Goal: Participate in discussion: Engage in conversation with other users on a specific topic

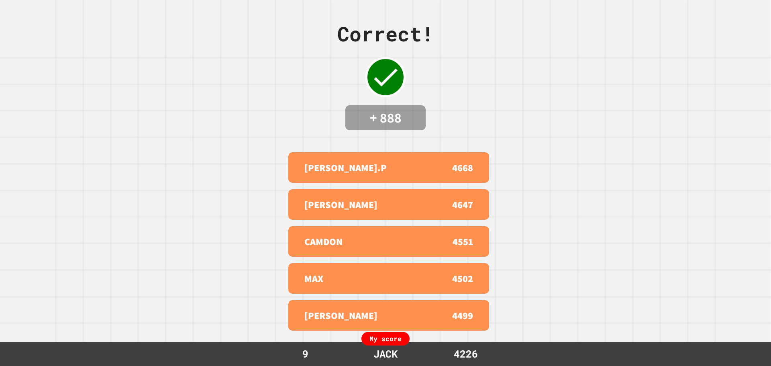
click at [463, 100] on div "Correct! + 888 [PERSON_NAME].P 4668 [PERSON_NAME] 4647 CAMDON 4551 MAX 4502 TYL…" at bounding box center [385, 183] width 771 height 366
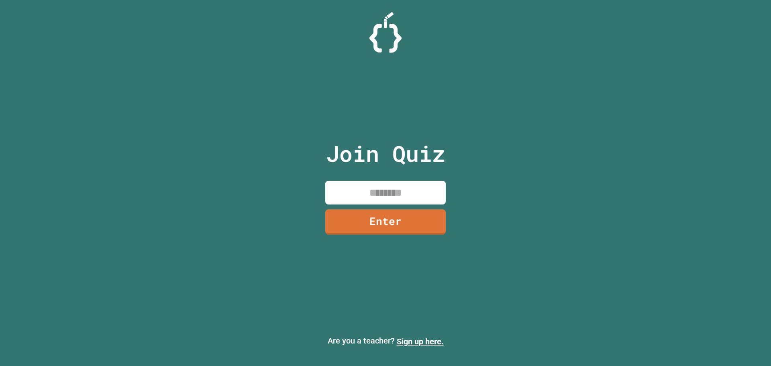
click at [360, 186] on input at bounding box center [385, 193] width 120 height 24
type input "********"
click at [369, 228] on link "Enter" at bounding box center [385, 221] width 119 height 26
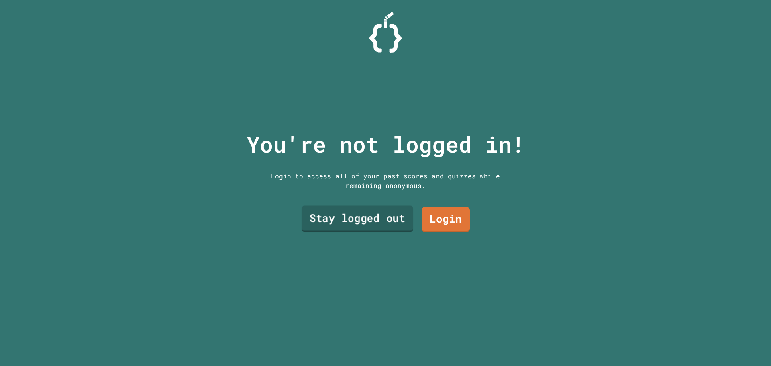
click at [359, 227] on link "Stay logged out" at bounding box center [358, 219] width 112 height 26
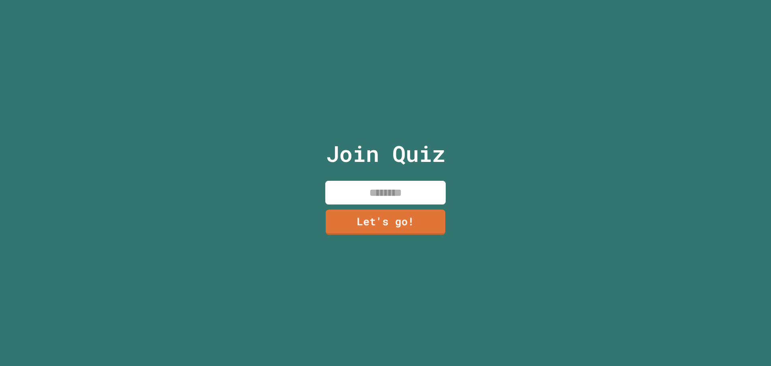
click at [363, 185] on input at bounding box center [385, 193] width 120 height 24
type input "****"
click at [388, 220] on link "Let's go!" at bounding box center [385, 221] width 120 height 26
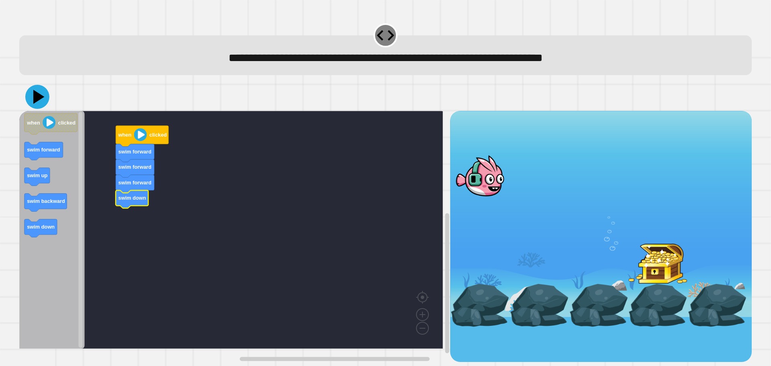
click at [32, 105] on icon at bounding box center [37, 97] width 24 height 24
click at [37, 100] on icon at bounding box center [38, 97] width 11 height 14
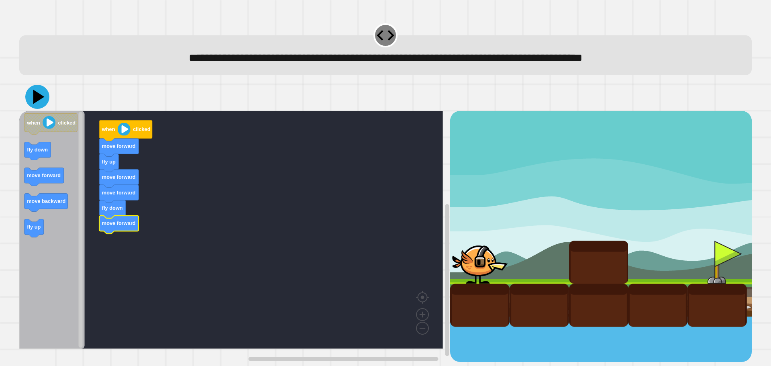
click at [44, 102] on icon at bounding box center [37, 97] width 24 height 24
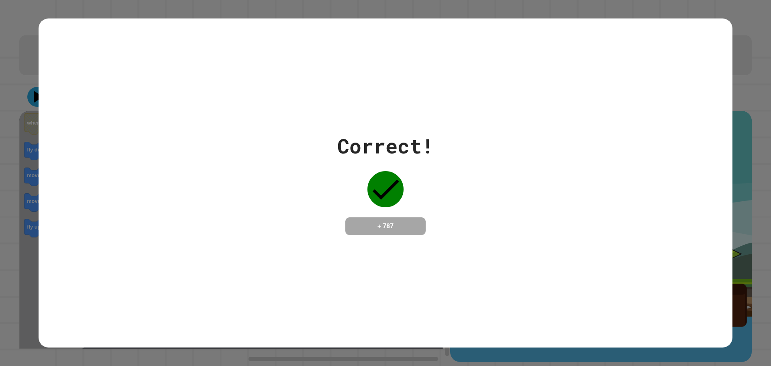
drag, startPoint x: 487, startPoint y: 210, endPoint x: 474, endPoint y: 217, distance: 14.7
click at [474, 217] on div "Correct! + 787" at bounding box center [386, 183] width 694 height 104
drag, startPoint x: 472, startPoint y: 217, endPoint x: 477, endPoint y: 215, distance: 5.8
click at [477, 215] on div "Correct! + 787" at bounding box center [386, 183] width 694 height 104
click at [450, 199] on div "Correct! + 787" at bounding box center [386, 183] width 694 height 104
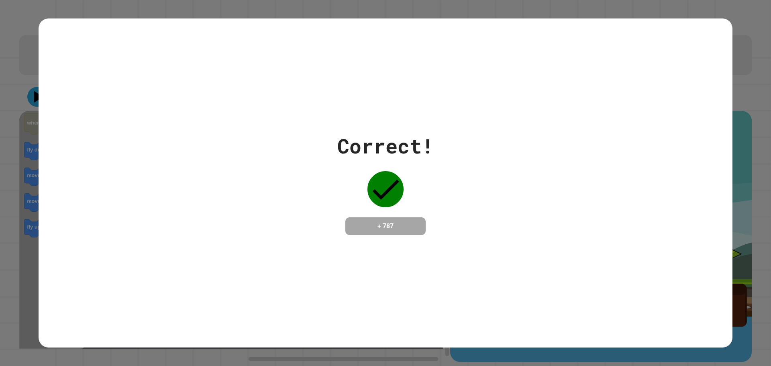
click at [447, 200] on div "Correct! + 787" at bounding box center [386, 183] width 694 height 104
click at [446, 200] on div "Correct! + 787" at bounding box center [386, 183] width 694 height 104
click at [431, 184] on div "Correct! + 787" at bounding box center [386, 183] width 694 height 104
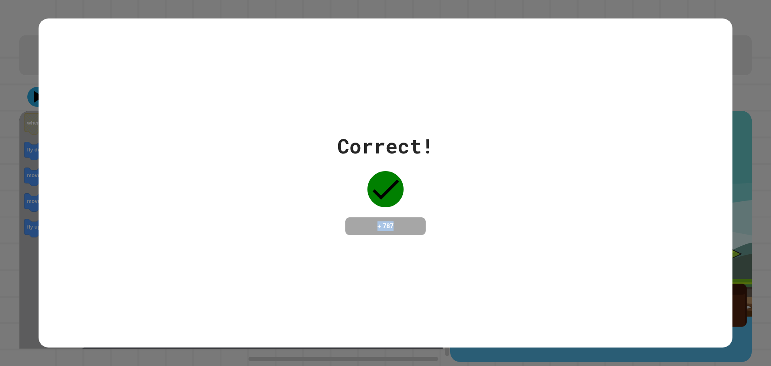
click at [429, 184] on div "Correct! + 787" at bounding box center [385, 183] width 96 height 104
click at [426, 184] on div "Correct! + 787" at bounding box center [385, 183] width 96 height 104
click at [433, 188] on div "Correct! + 787" at bounding box center [386, 183] width 694 height 104
click at [446, 193] on div "Correct! + 787" at bounding box center [386, 183] width 694 height 104
click at [463, 195] on div "Correct! + 787" at bounding box center [386, 183] width 694 height 104
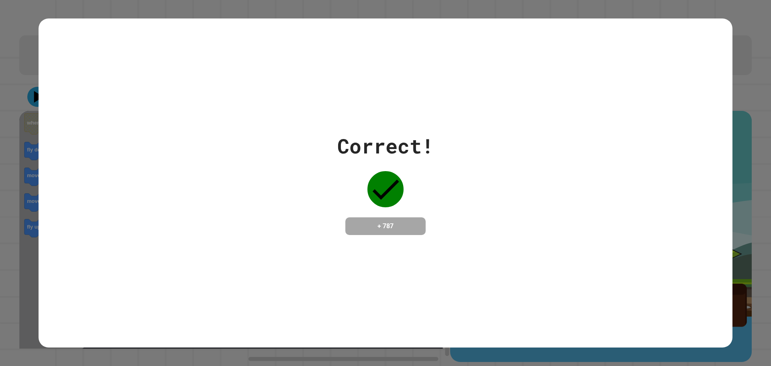
click at [463, 195] on div "Correct! + 787" at bounding box center [386, 183] width 694 height 104
click at [514, 192] on div "Correct! + 787" at bounding box center [386, 183] width 694 height 104
drag, startPoint x: 447, startPoint y: 179, endPoint x: 421, endPoint y: 174, distance: 26.5
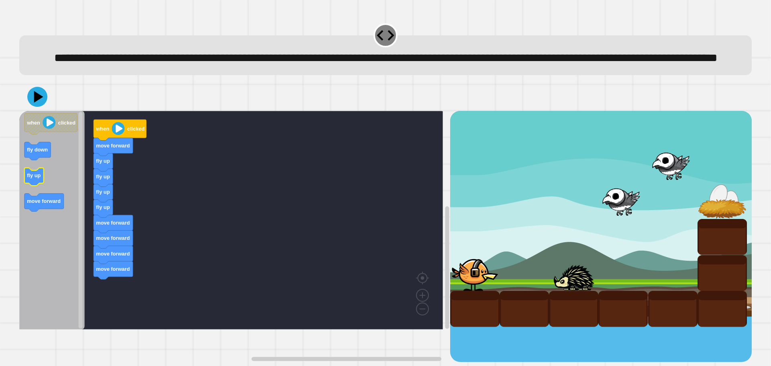
click at [34, 186] on icon "Blockly Workspace" at bounding box center [33, 177] width 19 height 18
click at [35, 104] on icon at bounding box center [38, 97] width 11 height 14
click at [37, 104] on icon at bounding box center [38, 97] width 11 height 14
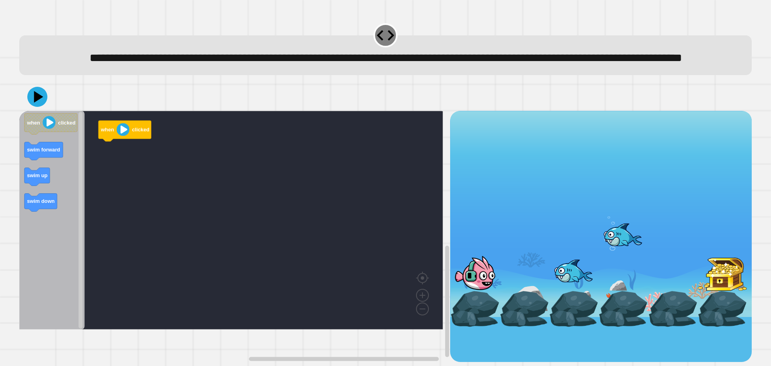
click at [101, 192] on div "when clicked when clicked swim forward swim up swim down" at bounding box center [234, 236] width 431 height 251
click at [61, 181] on icon "Blockly Workspace" at bounding box center [51, 220] width 65 height 218
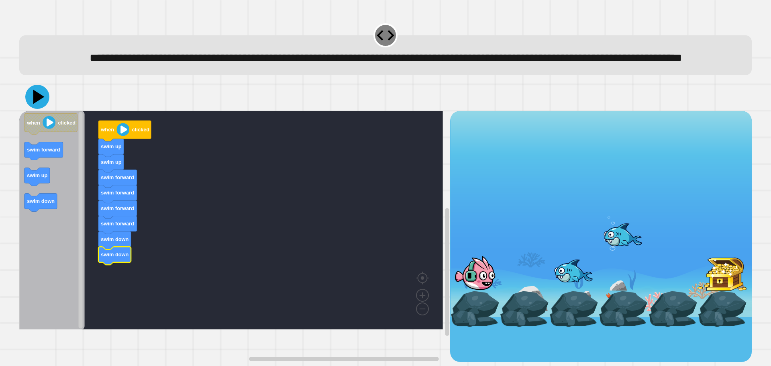
click at [32, 109] on icon at bounding box center [37, 97] width 24 height 24
click at [40, 108] on button at bounding box center [37, 97] width 22 height 22
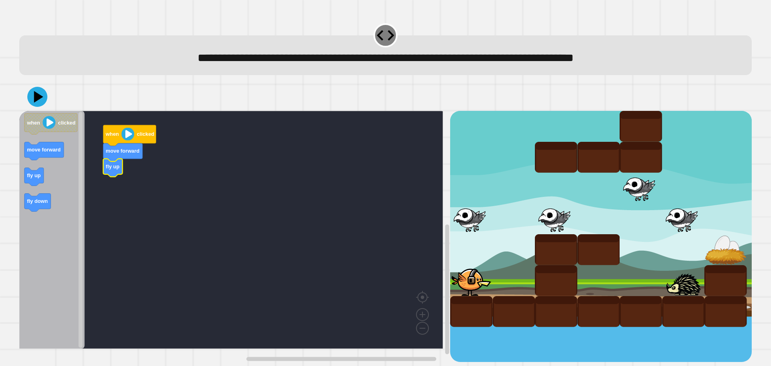
click at [87, 179] on div "when clicked move forward fly up when clicked move forward fly up fly down" at bounding box center [234, 236] width 431 height 251
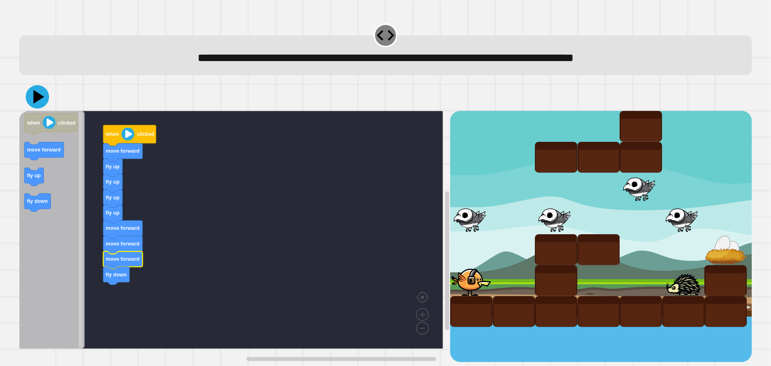
click at [38, 98] on icon at bounding box center [38, 97] width 11 height 14
click at [114, 264] on icon "Blockly Workspace" at bounding box center [122, 260] width 39 height 18
click at [27, 141] on icon "Blockly Workspace" at bounding box center [51, 230] width 65 height 238
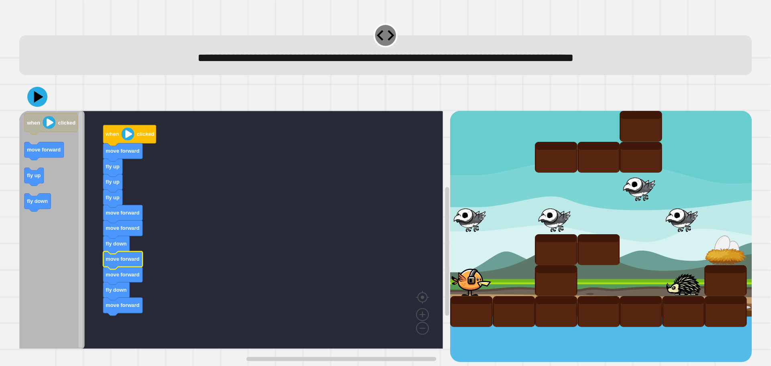
click at [118, 265] on icon "Blockly Workspace" at bounding box center [122, 260] width 39 height 18
click at [120, 265] on icon "Blockly Workspace" at bounding box center [122, 260] width 39 height 18
click at [31, 105] on icon at bounding box center [37, 97] width 24 height 24
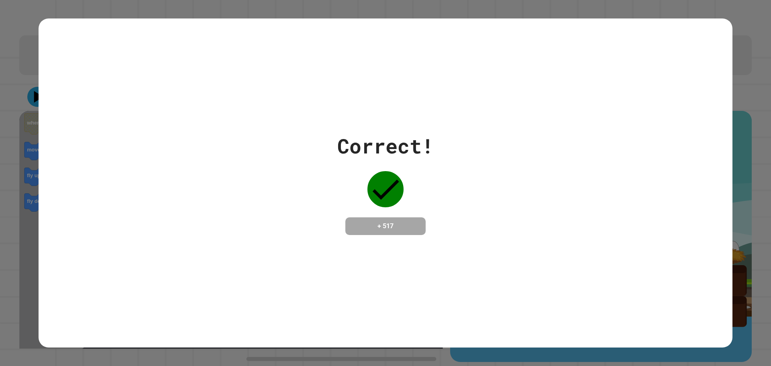
drag, startPoint x: 676, startPoint y: 206, endPoint x: 671, endPoint y: 206, distance: 4.8
click at [671, 206] on div "Correct! + 517" at bounding box center [386, 183] width 694 height 104
click at [662, 206] on div "Correct! + 517" at bounding box center [386, 183] width 694 height 104
click at [632, 206] on div "Correct! + 517" at bounding box center [386, 183] width 694 height 104
click at [589, 202] on div "Correct! + 517" at bounding box center [386, 183] width 694 height 104
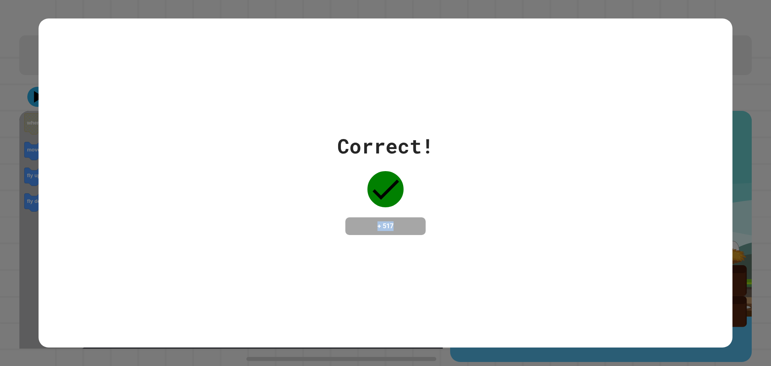
drag, startPoint x: 552, startPoint y: 198, endPoint x: 528, endPoint y: 200, distance: 24.2
click at [528, 200] on div "Correct! + 517" at bounding box center [386, 183] width 694 height 104
click at [508, 200] on div "Correct! + 517" at bounding box center [386, 183] width 694 height 104
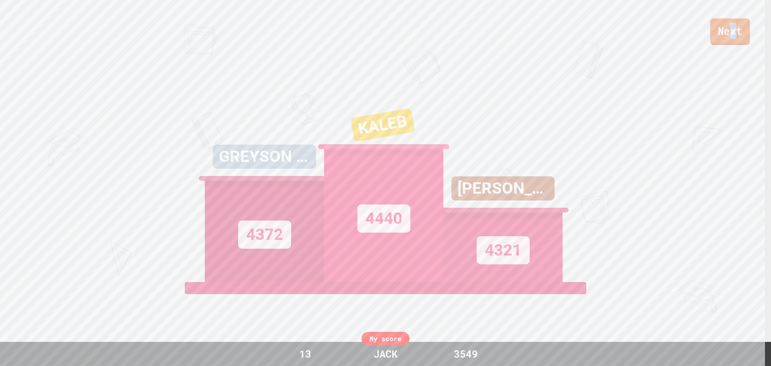
click at [734, 22] on link "Next" at bounding box center [730, 31] width 40 height 26
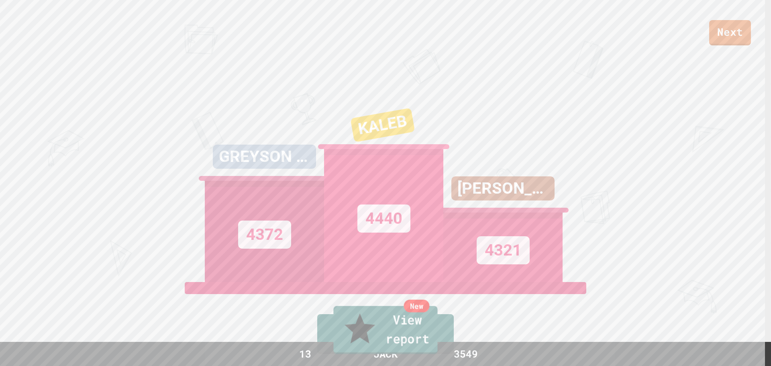
click at [385, 336] on link "New View report" at bounding box center [385, 330] width 104 height 48
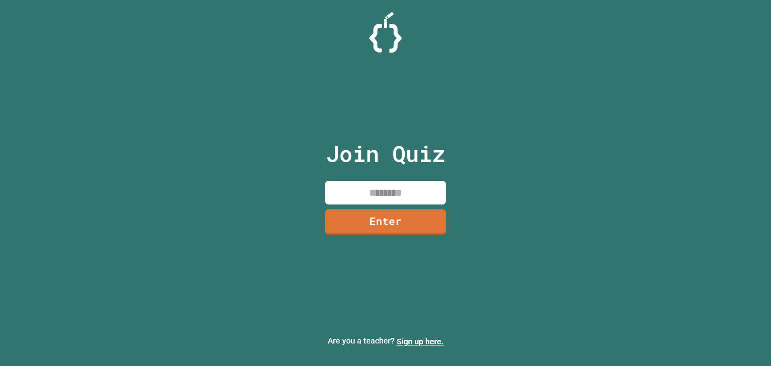
click at [399, 196] on input at bounding box center [385, 193] width 120 height 24
type input "********"
click at [400, 213] on link "Enter" at bounding box center [385, 221] width 113 height 26
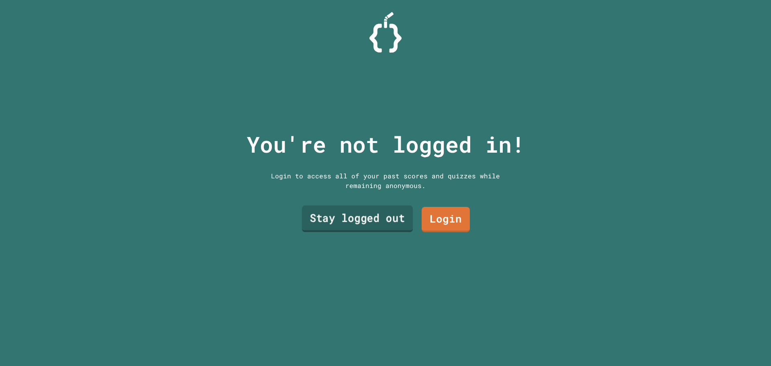
click at [383, 212] on link "Stay logged out" at bounding box center [357, 219] width 111 height 26
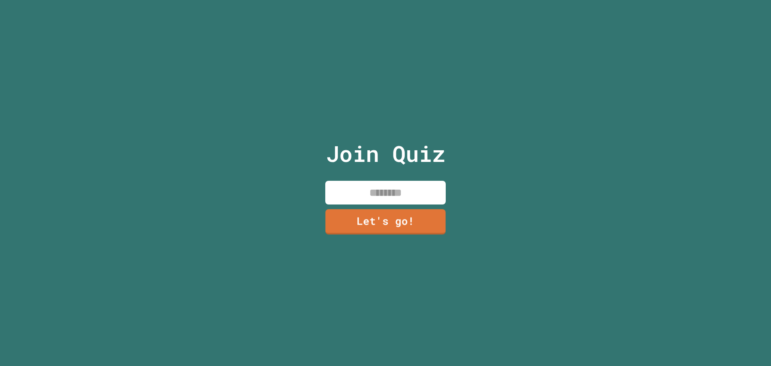
click at [377, 189] on input at bounding box center [385, 193] width 120 height 24
type input "****"
click at [402, 225] on link "Let's go!" at bounding box center [385, 221] width 120 height 25
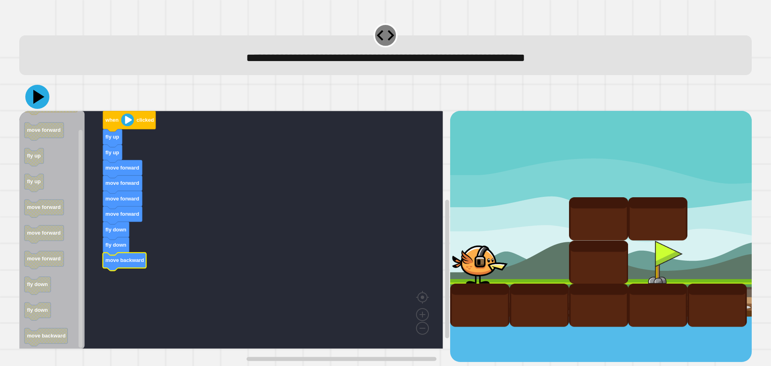
click at [35, 102] on icon at bounding box center [38, 97] width 11 height 14
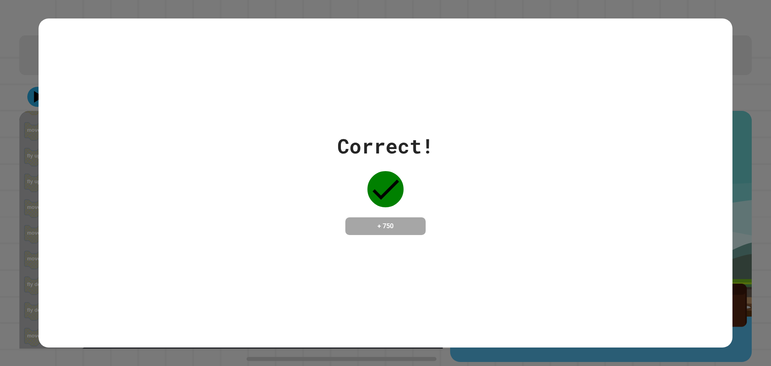
click at [355, 131] on div "Correct!" at bounding box center [385, 146] width 96 height 30
click at [124, 180] on div "Correct! + 750" at bounding box center [386, 183] width 694 height 104
click at [463, 216] on div "Correct! + 750" at bounding box center [386, 183] width 694 height 104
drag, startPoint x: 427, startPoint y: 197, endPoint x: 416, endPoint y: 198, distance: 11.7
click at [427, 200] on div "Correct! + 750" at bounding box center [385, 183] width 96 height 104
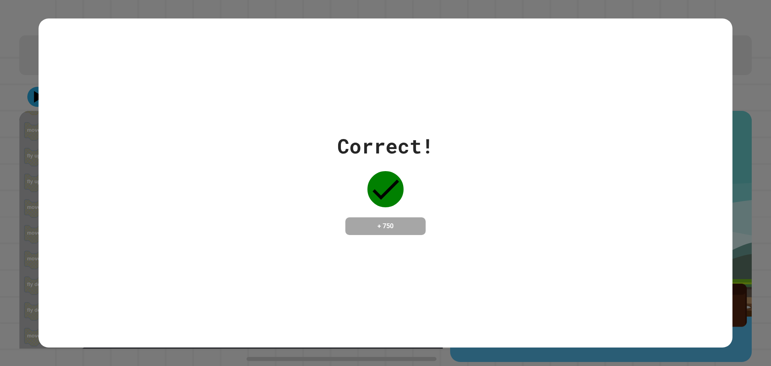
click at [401, 192] on div "Correct! + 750" at bounding box center [385, 183] width 96 height 104
click at [414, 196] on div "Correct! + 750" at bounding box center [385, 183] width 96 height 104
click at [419, 197] on div "Correct! + 750" at bounding box center [385, 183] width 96 height 104
click at [395, 204] on div "Correct! + 750" at bounding box center [385, 183] width 96 height 104
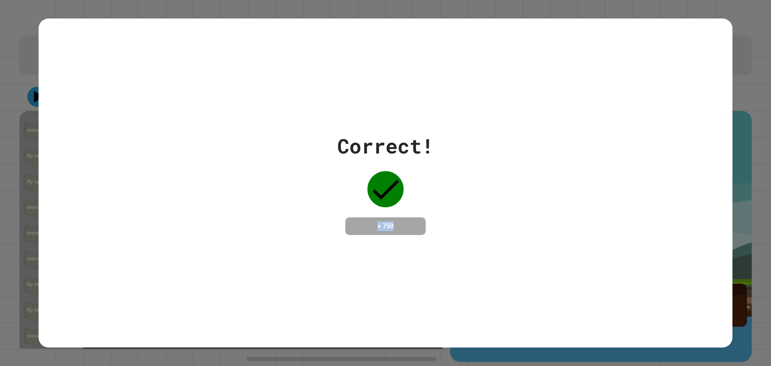
click at [397, 207] on div "Correct! + 750" at bounding box center [385, 183] width 96 height 104
drag, startPoint x: 408, startPoint y: 212, endPoint x: 410, endPoint y: 217, distance: 4.9
click at [408, 217] on div "+ 750" at bounding box center [385, 226] width 80 height 18
click at [410, 221] on h4 "+ 750" at bounding box center [385, 226] width 64 height 10
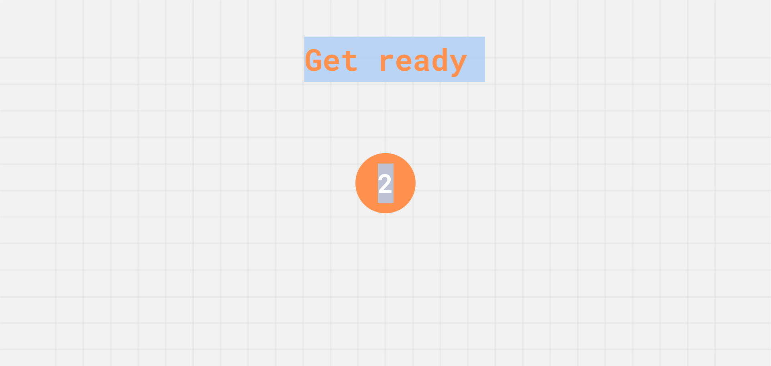
click at [412, 212] on div "Get ready 2" at bounding box center [385, 183] width 60 height 366
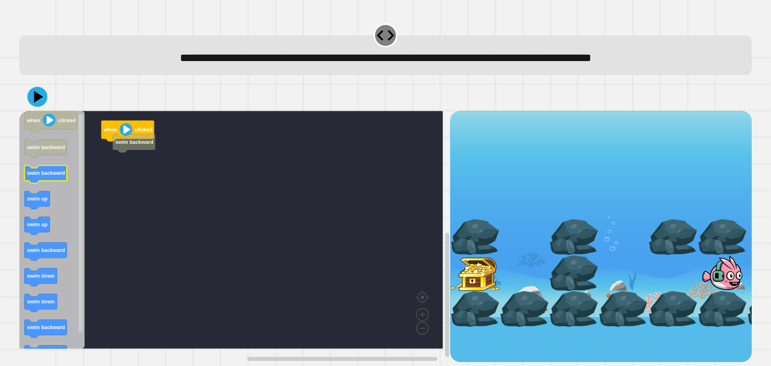
click at [69, 186] on icon "Blockly Workspace" at bounding box center [51, 230] width 65 height 238
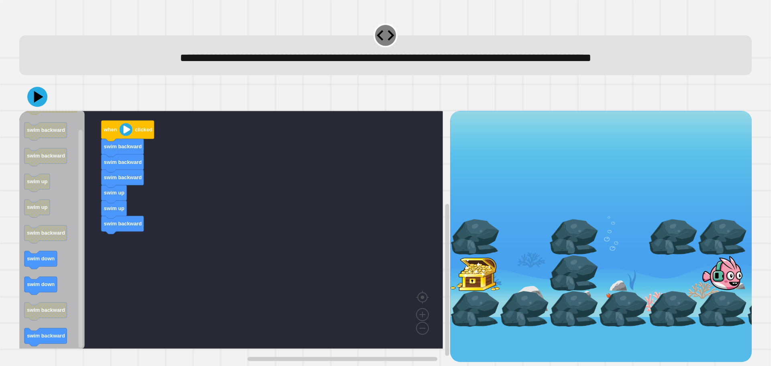
click at [88, 268] on div "when clicked swim backward swim backward swim backward swim up swim up swim bac…" at bounding box center [234, 236] width 431 height 251
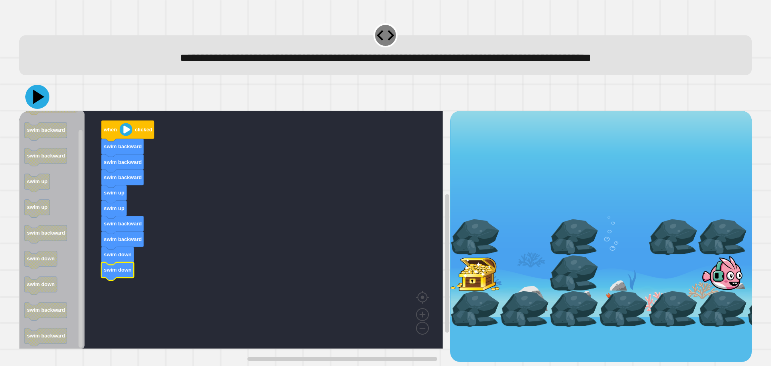
click at [36, 103] on icon at bounding box center [38, 97] width 11 height 14
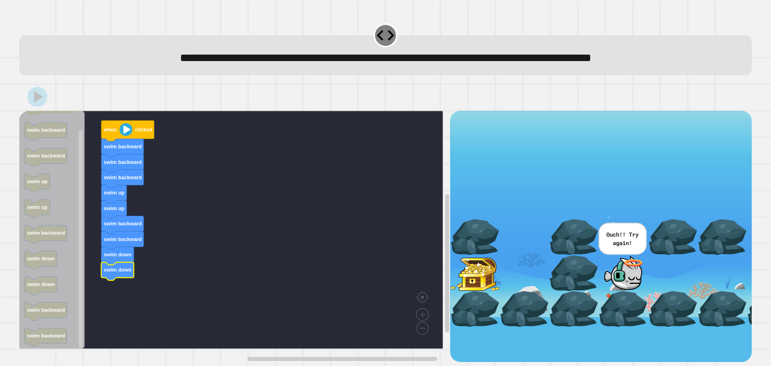
click at [104, 176] on text "swim backward" at bounding box center [123, 177] width 38 height 6
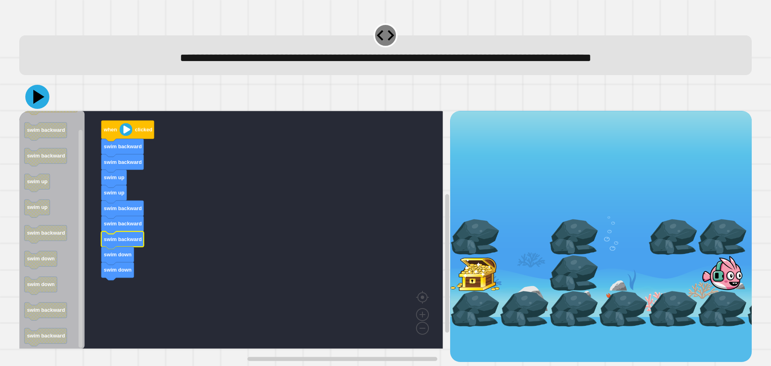
click at [31, 98] on icon at bounding box center [37, 97] width 24 height 24
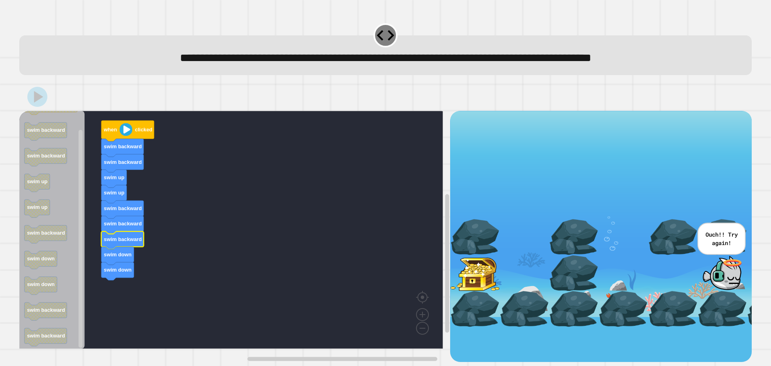
click at [129, 242] on text "swim backward" at bounding box center [123, 239] width 38 height 6
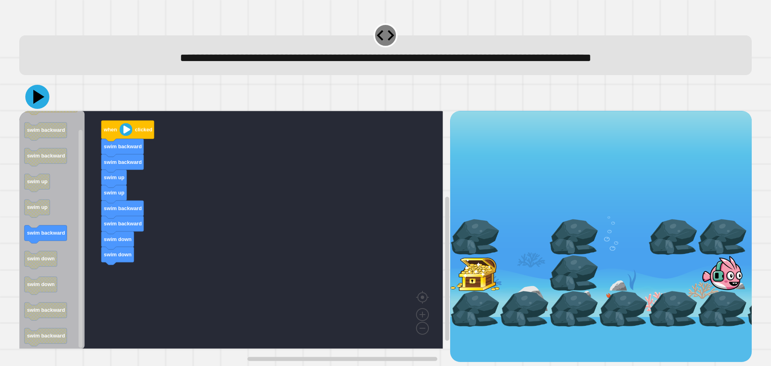
click at [34, 99] on icon at bounding box center [37, 97] width 24 height 24
click at [30, 98] on icon at bounding box center [37, 97] width 24 height 24
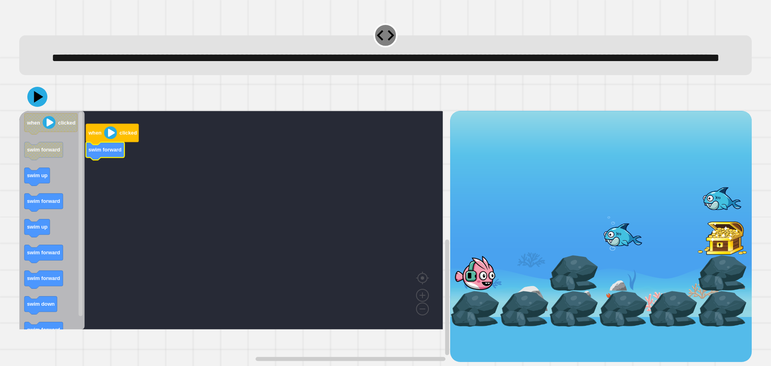
click at [43, 208] on icon "Blockly Workspace" at bounding box center [51, 220] width 65 height 218
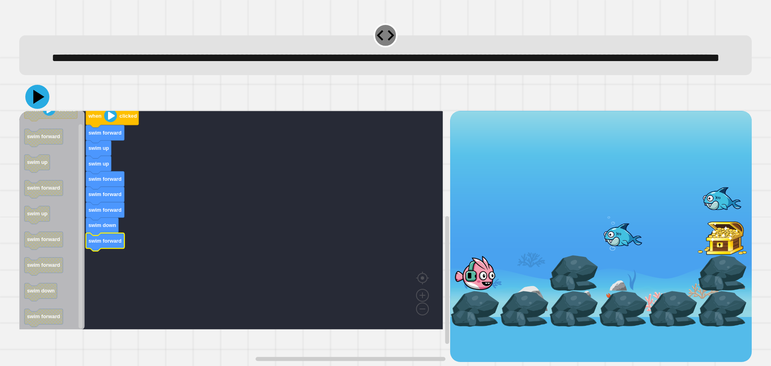
click at [40, 109] on icon at bounding box center [37, 97] width 24 height 24
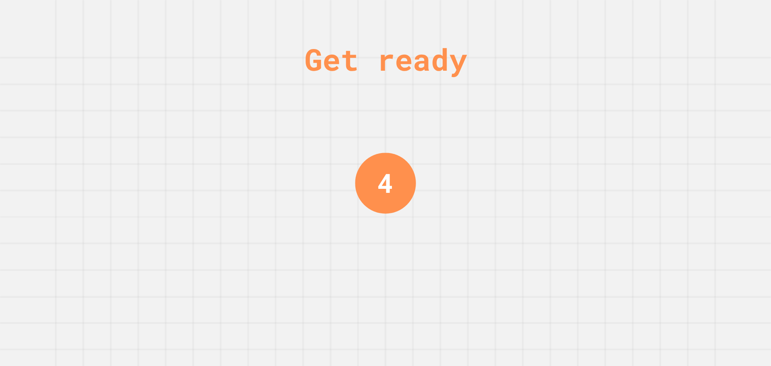
click at [346, 211] on div "Get ready 4" at bounding box center [385, 183] width 771 height 366
click at [347, 204] on div "Get ready 3" at bounding box center [385, 183] width 771 height 366
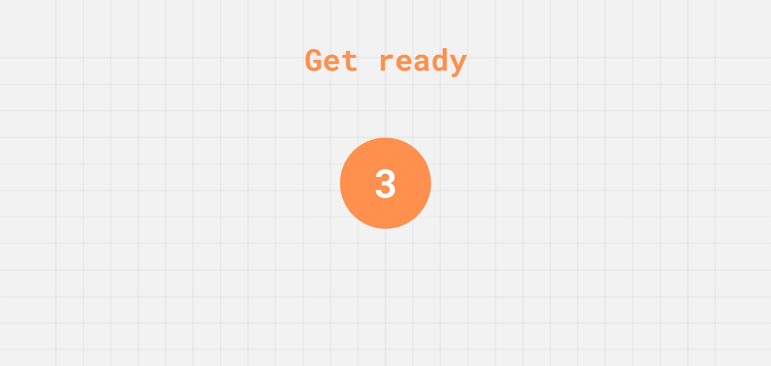
click at [344, 201] on div "3" at bounding box center [385, 182] width 91 height 91
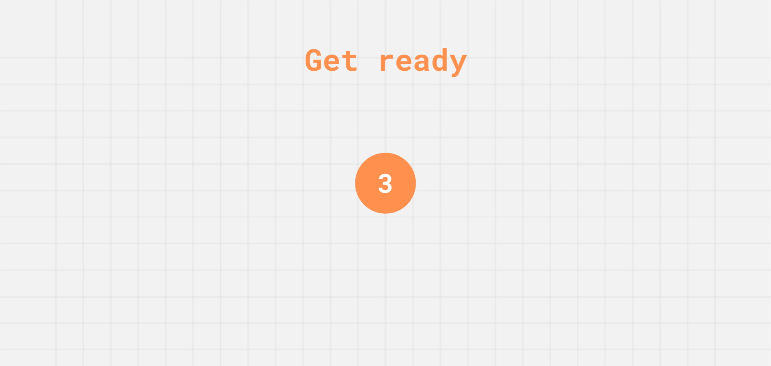
click at [344, 201] on div "Get ready 3" at bounding box center [385, 183] width 771 height 366
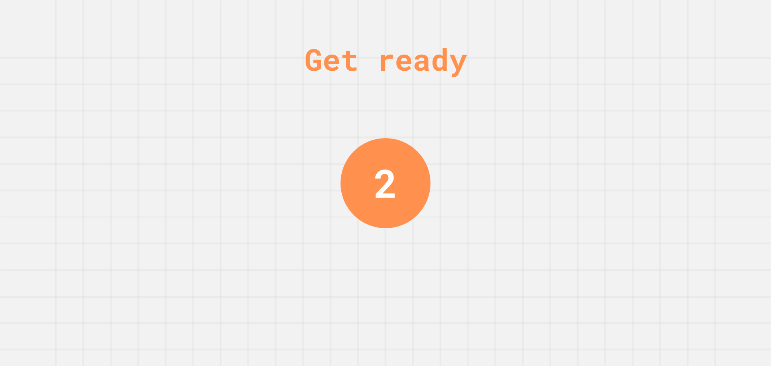
click at [340, 198] on div "2" at bounding box center [385, 183] width 90 height 90
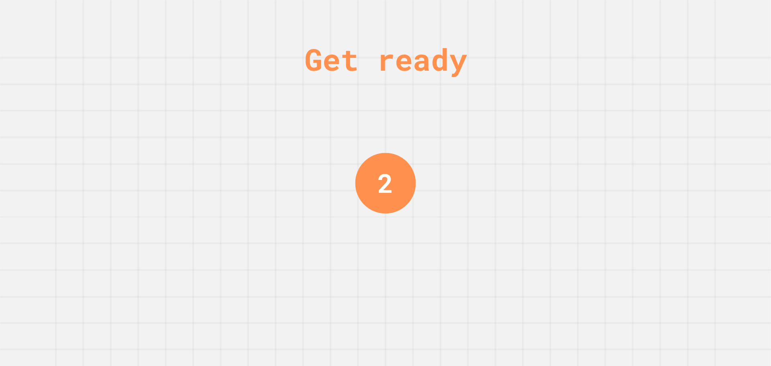
click at [340, 198] on div "Get ready 2" at bounding box center [385, 183] width 771 height 366
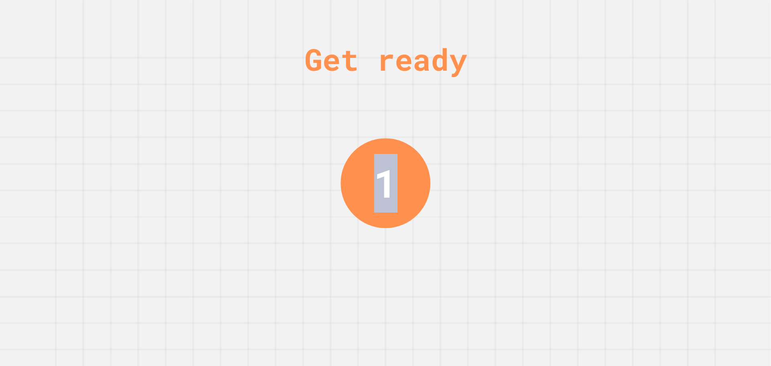
click at [340, 198] on div "Get ready 1" at bounding box center [385, 183] width 771 height 366
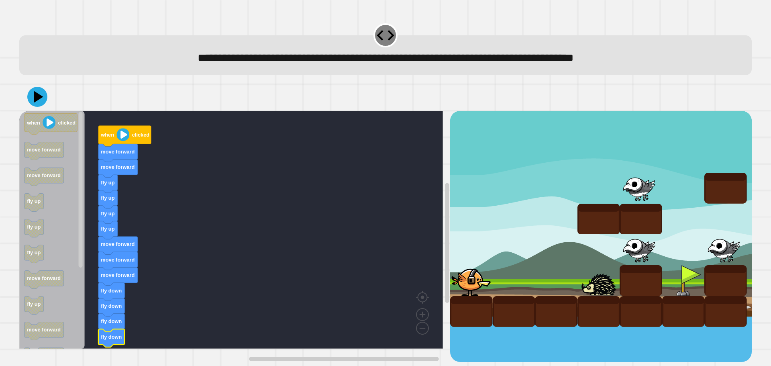
click at [41, 109] on div at bounding box center [385, 97] width 732 height 28
click at [36, 100] on icon at bounding box center [38, 97] width 11 height 14
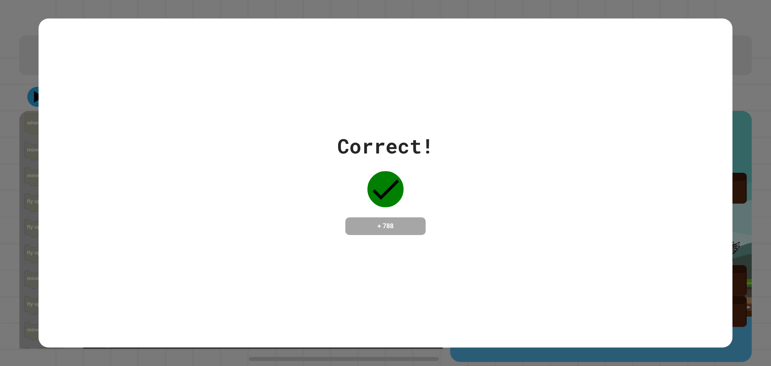
drag, startPoint x: 626, startPoint y: 233, endPoint x: 492, endPoint y: 206, distance: 136.0
click at [492, 205] on div "Correct! + 788" at bounding box center [386, 183] width 694 height 104
click at [459, 232] on div "Correct! + 788" at bounding box center [386, 183] width 694 height 104
click at [467, 238] on div "Correct! + 788" at bounding box center [386, 182] width 694 height 329
click at [467, 237] on div "Correct! + 788" at bounding box center [386, 182] width 694 height 329
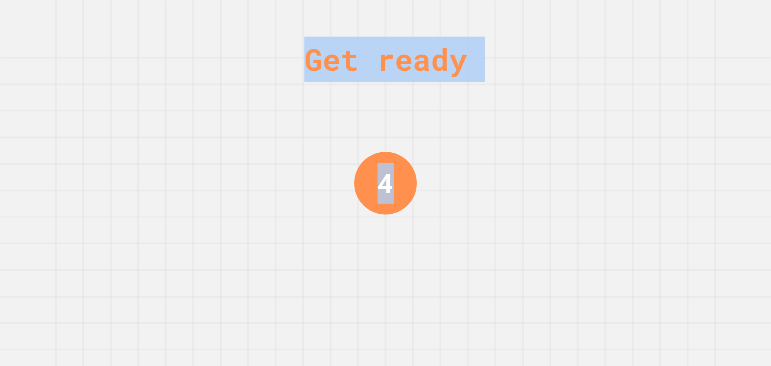
click at [375, 311] on div "Get ready 4" at bounding box center [385, 183] width 60 height 366
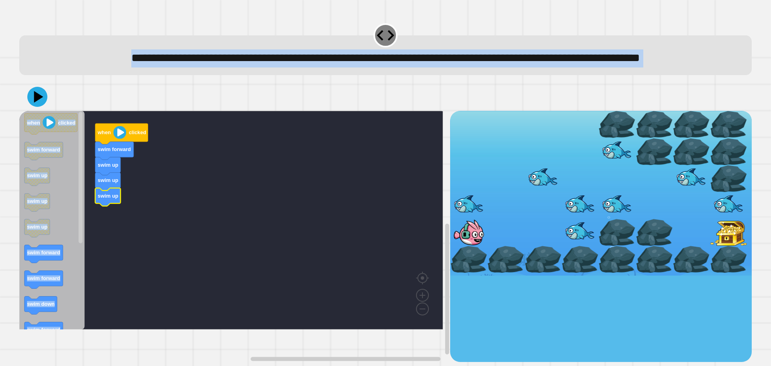
click at [313, 233] on rect "Blockly Workspace" at bounding box center [231, 220] width 424 height 218
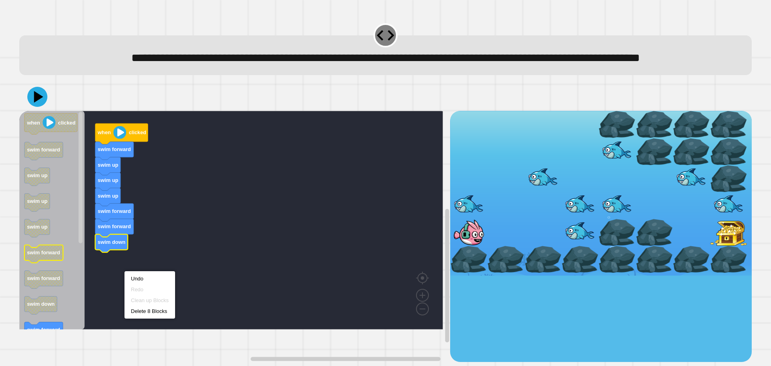
click at [55, 263] on icon "Blockly Workspace" at bounding box center [43, 254] width 39 height 18
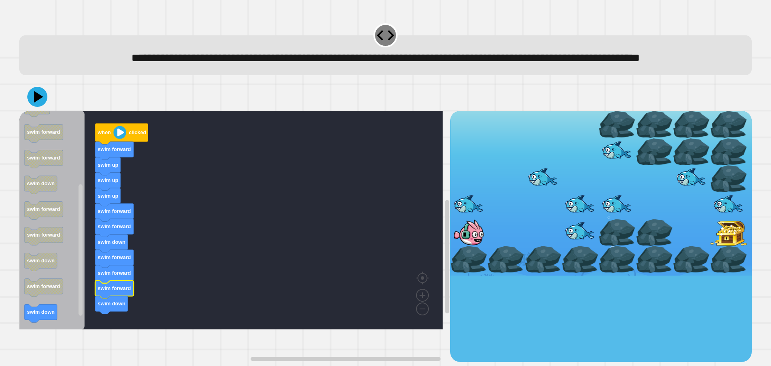
click at [111, 291] on text "swim forward" at bounding box center [114, 288] width 33 height 6
click at [39, 109] on icon at bounding box center [37, 97] width 24 height 24
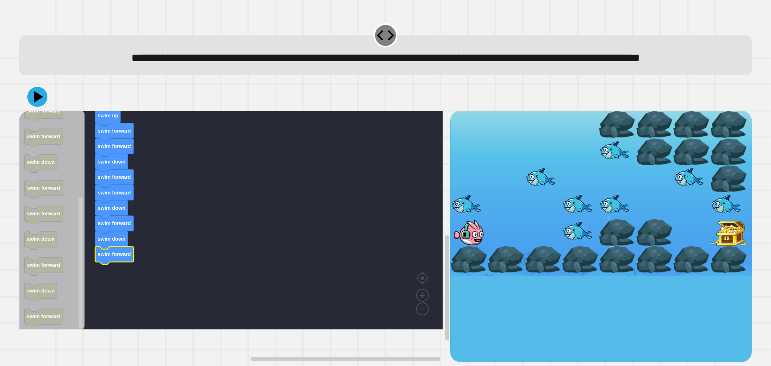
click at [45, 111] on div at bounding box center [385, 97] width 732 height 28
click at [41, 109] on icon at bounding box center [37, 97] width 24 height 24
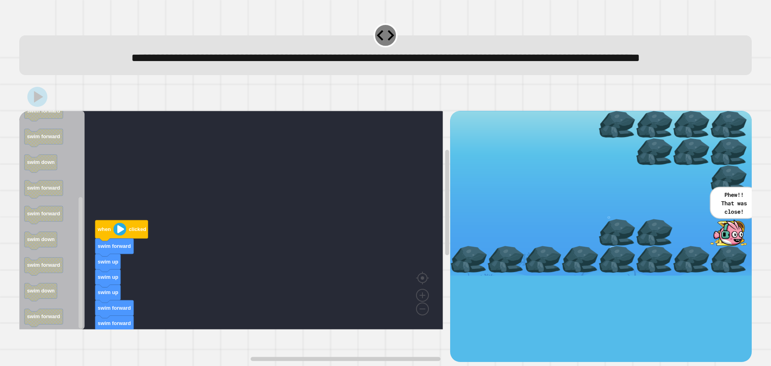
click at [194, 231] on rect "Blockly Workspace" at bounding box center [231, 220] width 424 height 218
click at [198, 198] on rect "Blockly Workspace" at bounding box center [231, 220] width 424 height 218
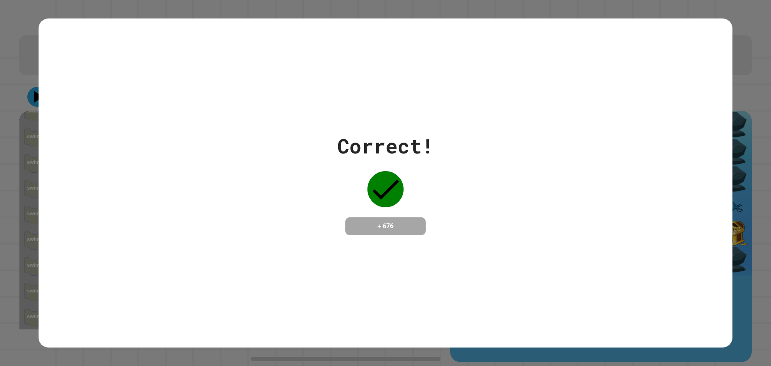
click at [539, 112] on div "Correct! + 676" at bounding box center [386, 182] width 694 height 329
click at [298, 177] on div "Correct! + 676" at bounding box center [386, 183] width 694 height 104
click at [7, 76] on div "Correct! + 676" at bounding box center [385, 183] width 771 height 366
click at [267, 265] on div "Correct! + 676" at bounding box center [386, 182] width 694 height 329
click at [270, 265] on div "Correct! + 676" at bounding box center [386, 182] width 694 height 329
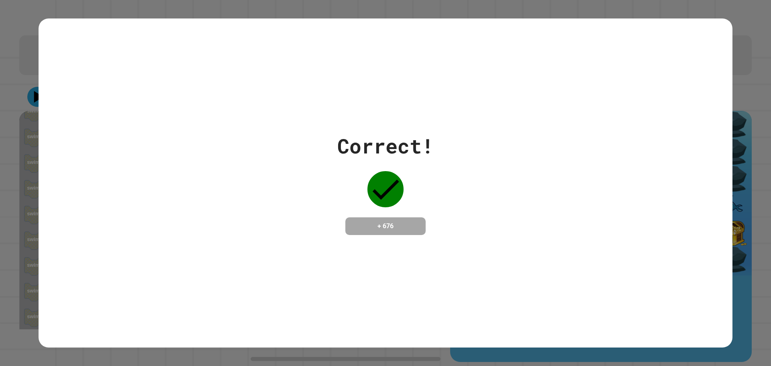
click at [276, 261] on div "Correct! + 676" at bounding box center [386, 182] width 694 height 329
click at [277, 259] on div "Correct! + 676" at bounding box center [386, 182] width 694 height 329
click at [279, 259] on div "Correct! + 676" at bounding box center [386, 182] width 694 height 329
click at [280, 259] on div "Correct! + 676" at bounding box center [386, 182] width 694 height 329
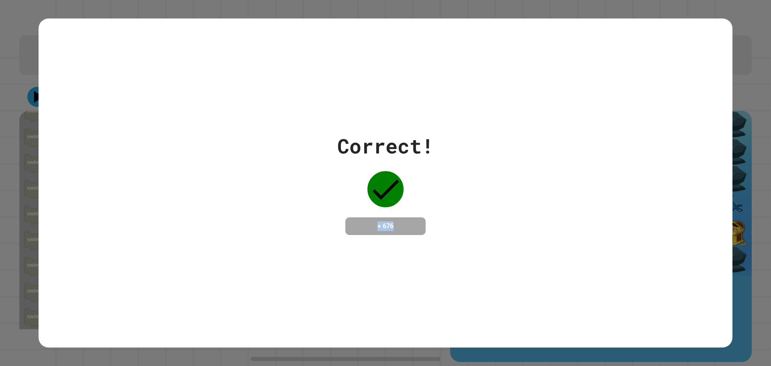
click at [282, 258] on div "Correct! + 676" at bounding box center [386, 182] width 694 height 329
click at [288, 314] on div "Correct! + 676" at bounding box center [386, 182] width 694 height 329
click at [289, 313] on div "Correct! + 676" at bounding box center [386, 182] width 694 height 329
click at [298, 318] on div "Correct! + 676" at bounding box center [386, 182] width 694 height 329
drag, startPoint x: 298, startPoint y: 318, endPoint x: 298, endPoint y: 324, distance: 6.0
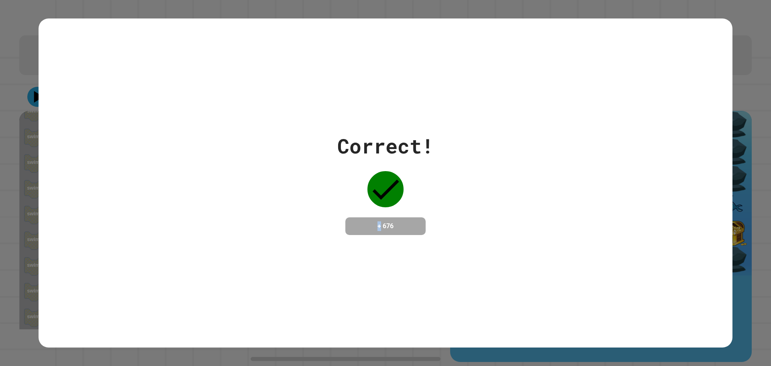
click at [298, 324] on div "Correct! + 676" at bounding box center [386, 182] width 694 height 329
click at [300, 324] on div "Correct! + 676" at bounding box center [386, 182] width 694 height 329
drag, startPoint x: 300, startPoint y: 324, endPoint x: 300, endPoint y: 343, distance: 18.5
click at [300, 342] on div "Correct! + 676" at bounding box center [385, 183] width 771 height 366
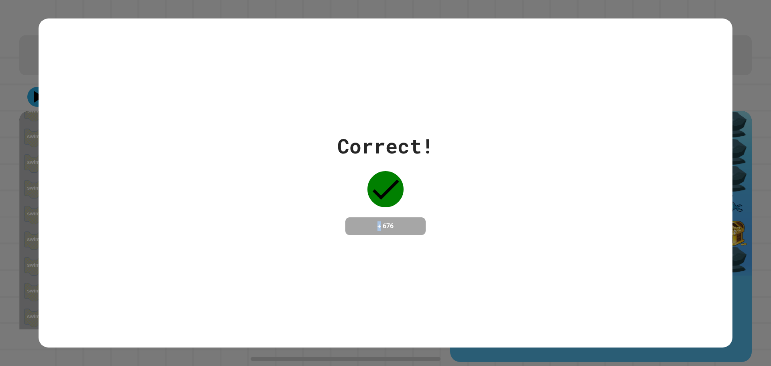
click at [300, 345] on div "Correct! + 676" at bounding box center [385, 183] width 771 height 366
click at [309, 341] on div "Correct! + 676" at bounding box center [385, 183] width 771 height 366
click at [347, 336] on div "Correct! + 676" at bounding box center [386, 182] width 694 height 329
click at [348, 336] on div "Correct! + 676" at bounding box center [386, 182] width 694 height 329
click at [349, 334] on div "Correct! + 676" at bounding box center [386, 182] width 694 height 329
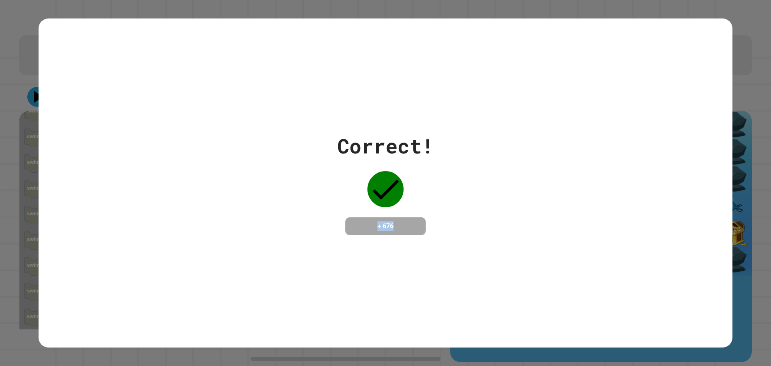
click at [351, 328] on div "Correct! + 676" at bounding box center [386, 182] width 694 height 329
click at [349, 331] on div "Correct! + 676" at bounding box center [386, 182] width 694 height 329
click at [539, 169] on div "Correct! + 676" at bounding box center [386, 183] width 694 height 104
click at [632, 113] on div "Correct! + 676" at bounding box center [386, 182] width 694 height 329
click at [632, 114] on div "Correct! + 676" at bounding box center [386, 182] width 694 height 329
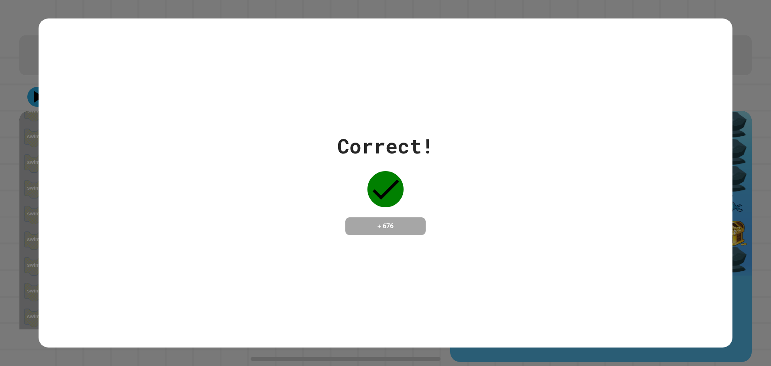
click at [632, 115] on div "Correct! + 676" at bounding box center [386, 182] width 694 height 329
drag, startPoint x: 632, startPoint y: 115, endPoint x: 606, endPoint y: 134, distance: 31.6
click at [612, 134] on div "Correct! + 676" at bounding box center [386, 182] width 694 height 329
click at [606, 134] on div "Correct! + 676" at bounding box center [386, 183] width 694 height 104
drag, startPoint x: 606, startPoint y: 134, endPoint x: 608, endPoint y: 148, distance: 14.2
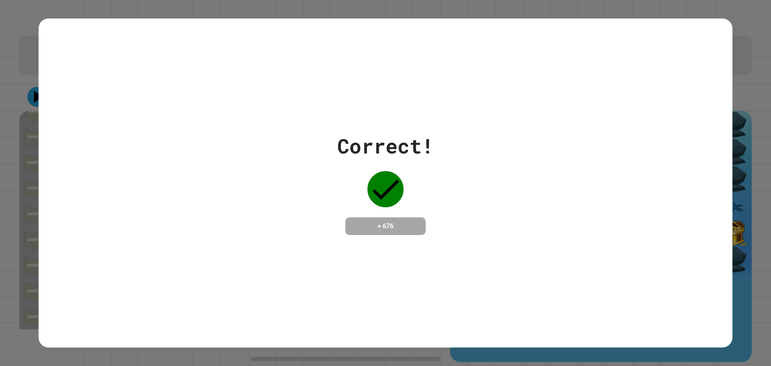
click at [608, 148] on div "Correct! + 676" at bounding box center [386, 183] width 694 height 104
click at [609, 149] on div "Correct! + 676" at bounding box center [386, 183] width 694 height 104
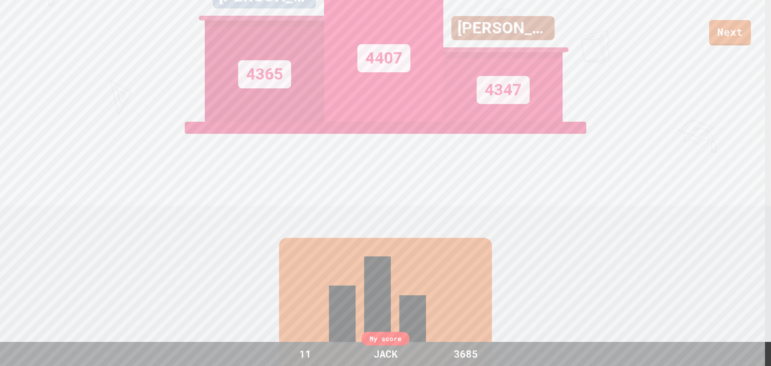
scroll to position [161, 0]
drag, startPoint x: 452, startPoint y: 173, endPoint x: 320, endPoint y: 24, distance: 198.2
click at [320, 20] on div "[PERSON_NAME]" at bounding box center [264, 2] width 119 height 36
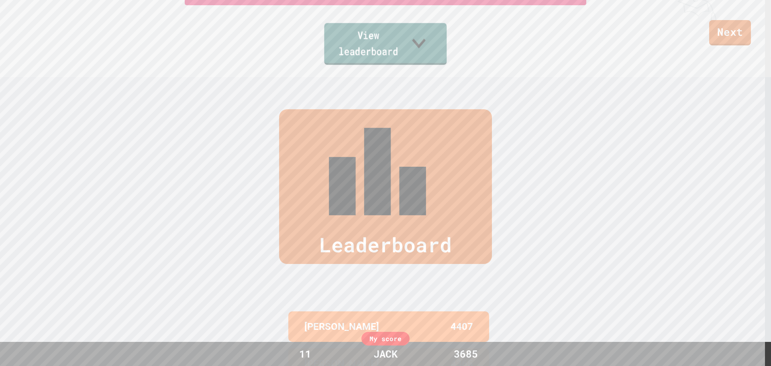
click at [328, 57] on link "View leaderboard" at bounding box center [385, 44] width 122 height 42
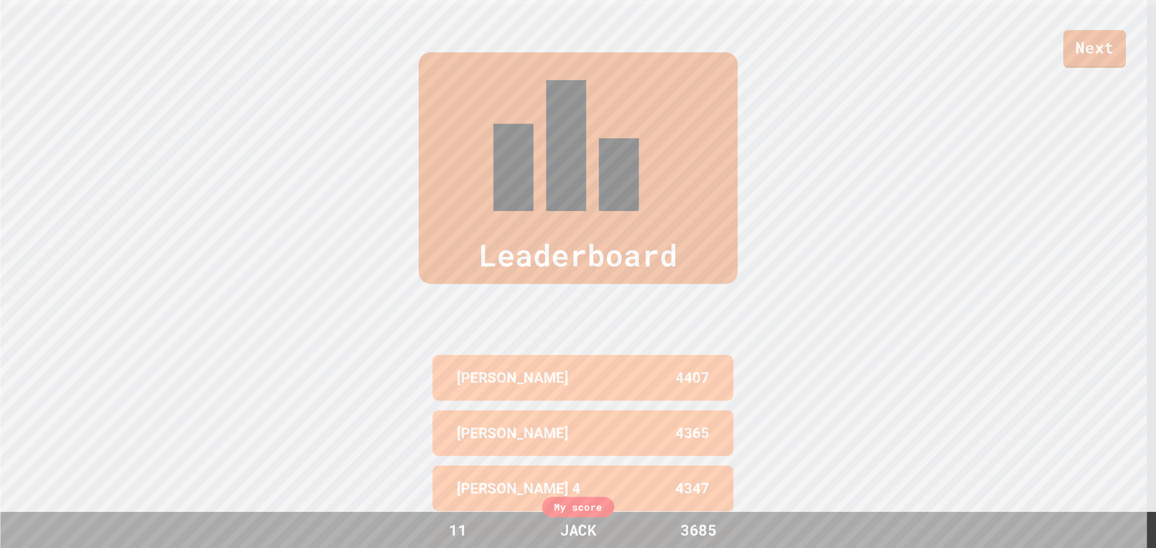
scroll to position [369, 0]
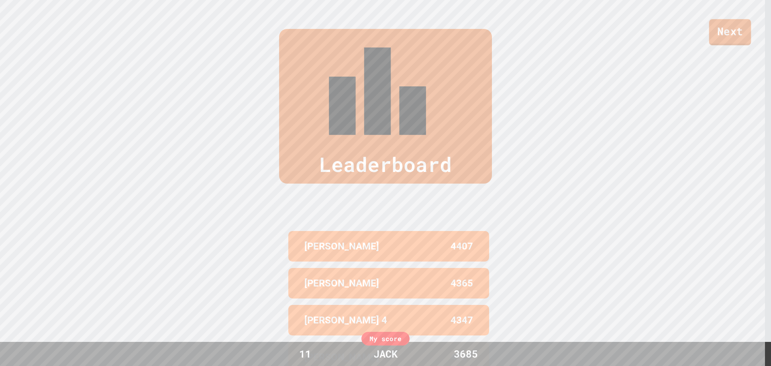
click at [725, 40] on link "Next" at bounding box center [730, 32] width 42 height 26
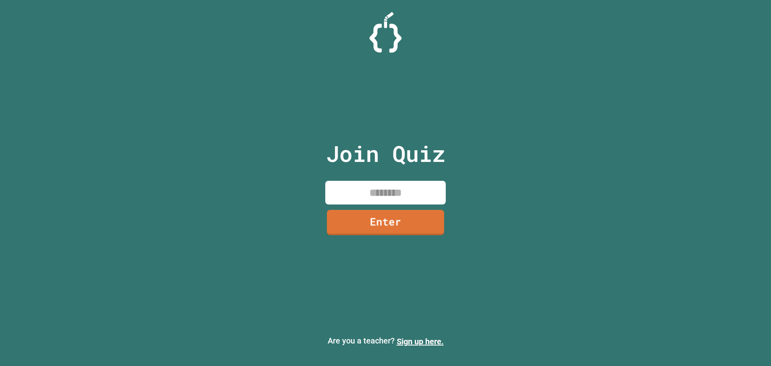
click at [388, 190] on input at bounding box center [385, 193] width 120 height 24
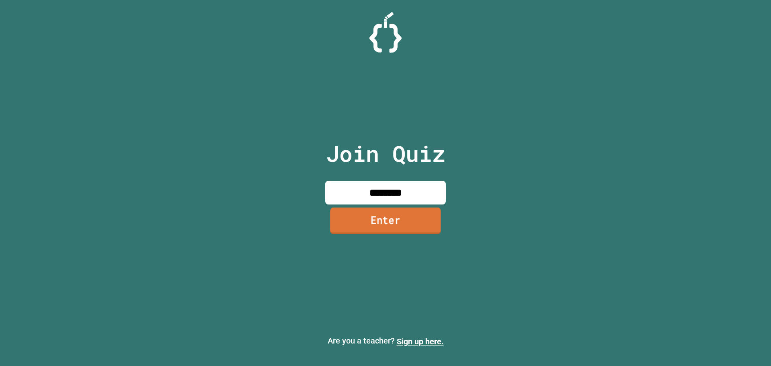
type input "********"
click at [361, 222] on link "Enter" at bounding box center [385, 220] width 111 height 26
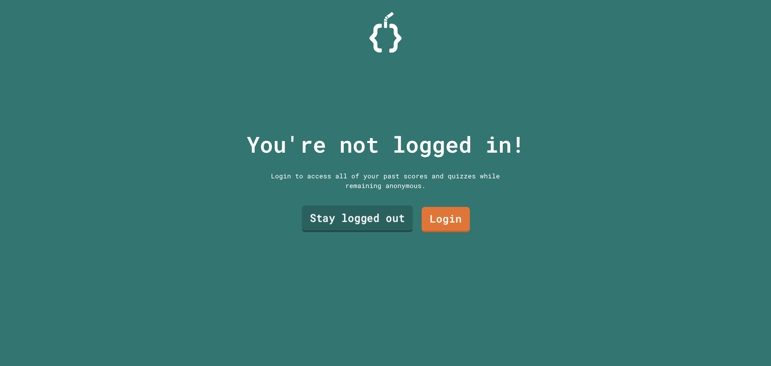
click at [355, 226] on link "Stay logged out" at bounding box center [357, 219] width 111 height 26
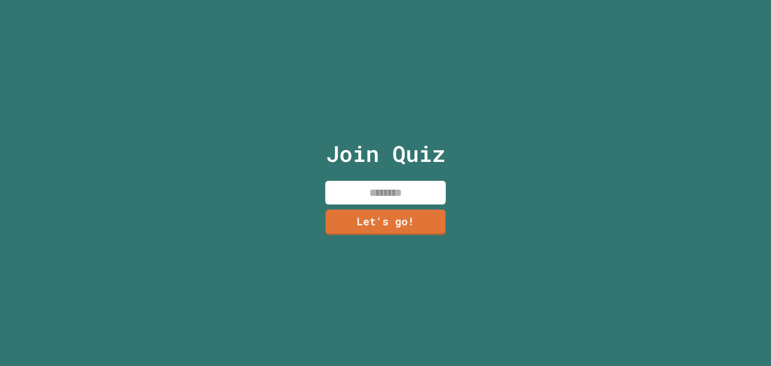
click at [387, 191] on input at bounding box center [385, 193] width 120 height 24
type input "****"
click at [393, 220] on link "Let's go!" at bounding box center [385, 221] width 116 height 26
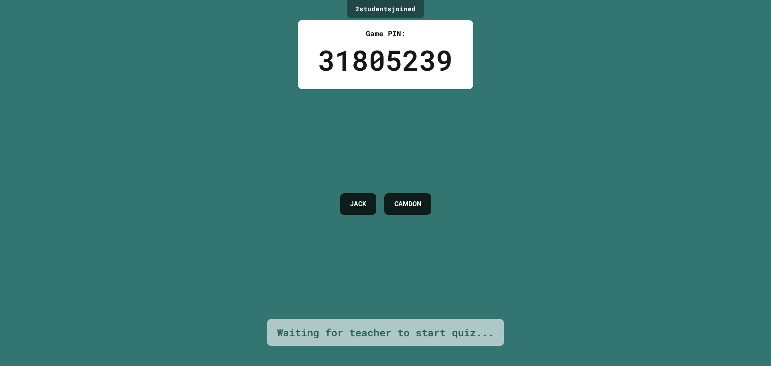
click at [406, 199] on h4 "CAMDON" at bounding box center [407, 204] width 27 height 10
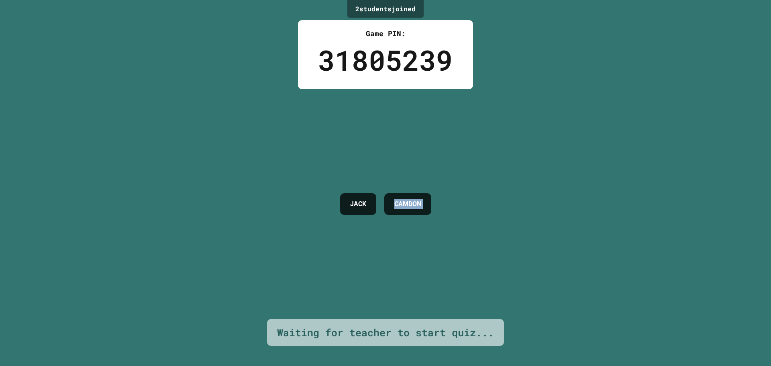
click at [406, 199] on h4 "CAMDON" at bounding box center [407, 204] width 27 height 10
click at [415, 193] on div "CAMDON" at bounding box center [407, 204] width 47 height 22
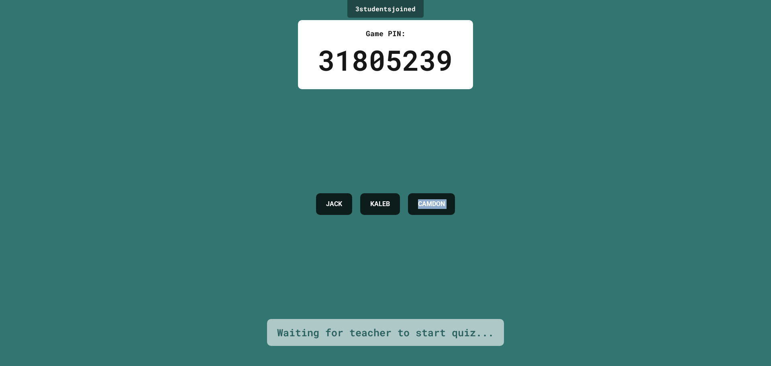
click at [416, 193] on div "CAMDON" at bounding box center [431, 204] width 47 height 22
click at [417, 193] on div "CAMDON" at bounding box center [431, 204] width 47 height 22
click at [449, 177] on div "JACK KALEB CAMDON" at bounding box center [385, 204] width 147 height 230
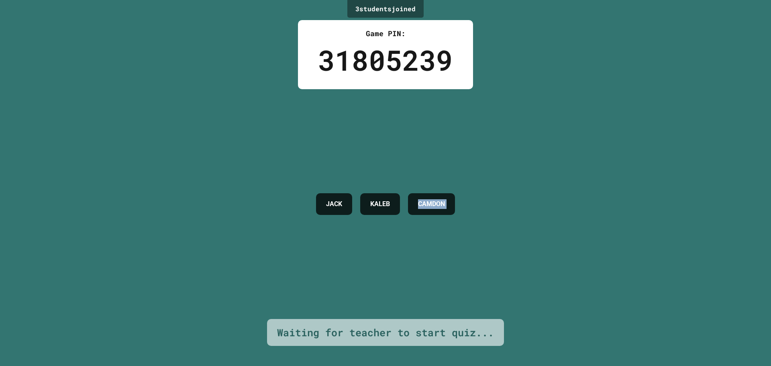
click at [450, 177] on div "JACK KALEB CAMDON" at bounding box center [385, 204] width 147 height 230
click at [452, 176] on div "JACK KALEB CAMDON" at bounding box center [385, 204] width 147 height 230
click at [453, 175] on div "JACK KALEB CAMDON" at bounding box center [385, 204] width 147 height 230
click at [410, 193] on div "CAMDON" at bounding box center [431, 204] width 47 height 22
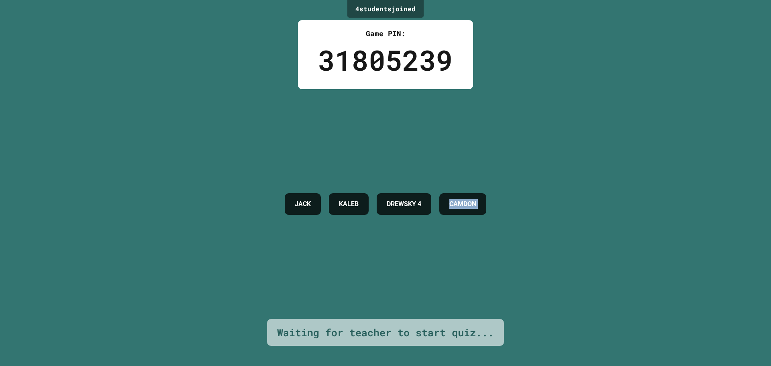
click at [348, 139] on div "JACK KALEB DREWSKY 4 CAMDON" at bounding box center [386, 204] width 210 height 230
click at [320, 130] on div "JACK KALEB DREWSKY 4 CAMDON" at bounding box center [386, 204] width 210 height 230
click at [318, 133] on div "JACK KALEB DREWSKY 4 CAMDON" at bounding box center [386, 204] width 210 height 230
drag, startPoint x: 312, startPoint y: 139, endPoint x: 310, endPoint y: 134, distance: 5.1
click at [312, 140] on div "JACK KALEB DREWSKY 4 CAMDON" at bounding box center [386, 204] width 210 height 230
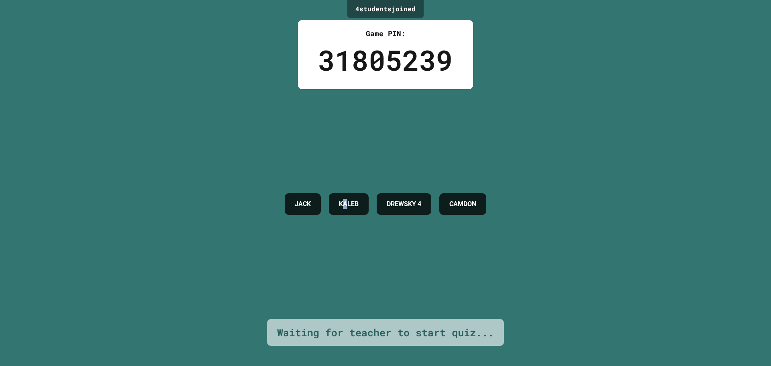
click at [305, 129] on div "JACK KALEB DREWSKY 4 CAMDON" at bounding box center [386, 204] width 210 height 230
drag, startPoint x: 273, startPoint y: 140, endPoint x: 263, endPoint y: 142, distance: 10.2
click at [281, 140] on div "JACK KALEB DREWSKY 4 CAMDON" at bounding box center [386, 204] width 210 height 230
click at [281, 142] on div "JACK KALEB DREWSKY 4 CAMDON" at bounding box center [386, 204] width 210 height 230
click at [281, 108] on div "JACK KALEB DREWSKY 4 CAMDON" at bounding box center [386, 204] width 210 height 230
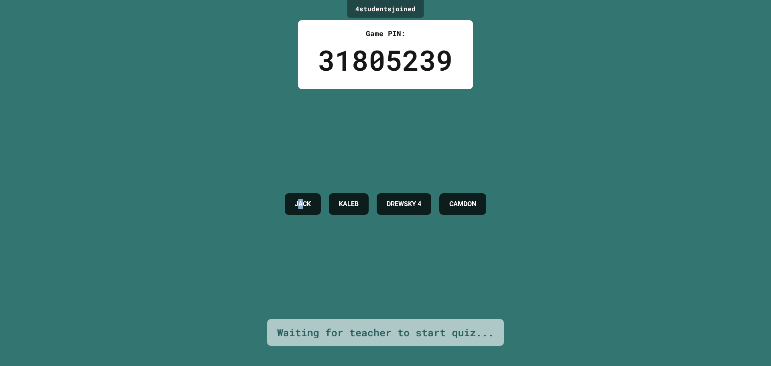
click at [281, 106] on div "JACK KALEB DREWSKY 4 CAMDON" at bounding box center [386, 204] width 210 height 230
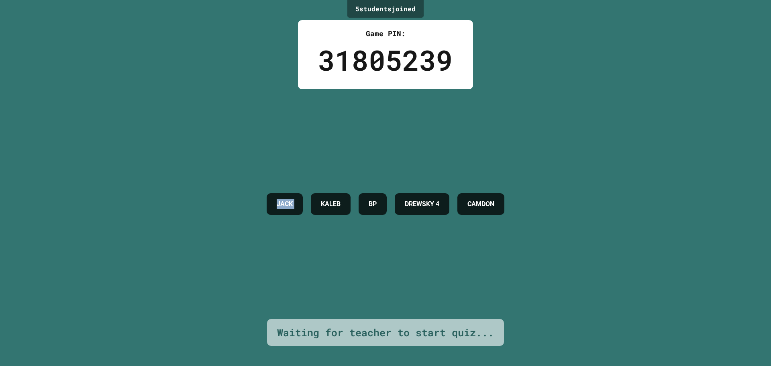
click at [263, 106] on div "JACK KALEB BP DREWSKY 4 CAMDON" at bounding box center [386, 204] width 246 height 230
click at [263, 108] on div "JACK KALEB BP DREWSKY 4 CAMDON" at bounding box center [386, 204] width 246 height 230
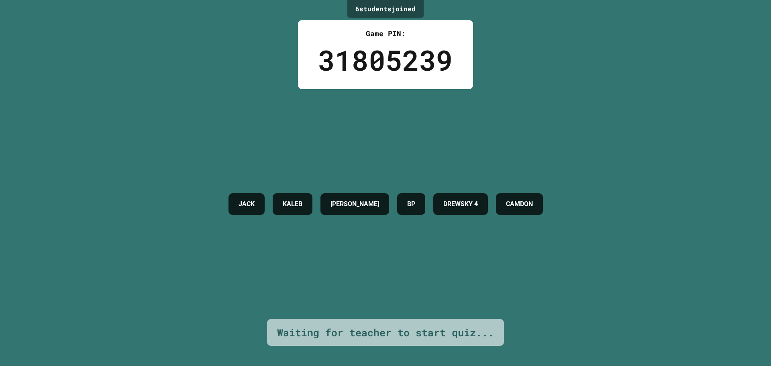
click at [259, 149] on div "JACK KALEB TYLER BP DREWSKY 4 CAMDON" at bounding box center [385, 204] width 322 height 230
click at [298, 149] on div "JACK KALEB TYLER BP DREWSKY 4 CAMDON" at bounding box center [385, 204] width 322 height 230
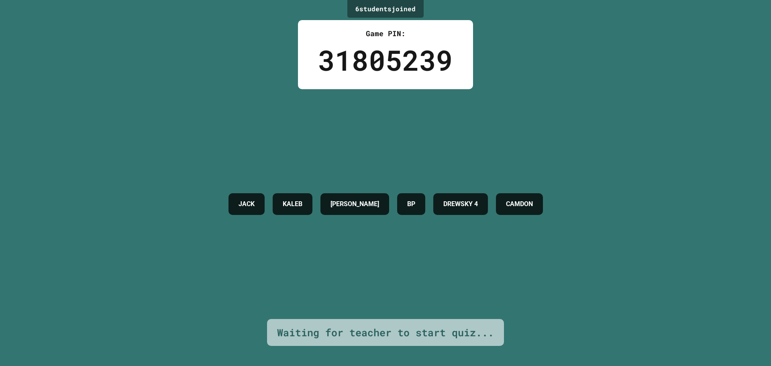
click at [224, 165] on div "JACK KALEB TYLER BP DREWSKY 4 CAMDON" at bounding box center [385, 204] width 322 height 230
click at [224, 166] on div "JACK KALEB TYLER BP DREWSKY 4 CAMDON" at bounding box center [385, 204] width 322 height 230
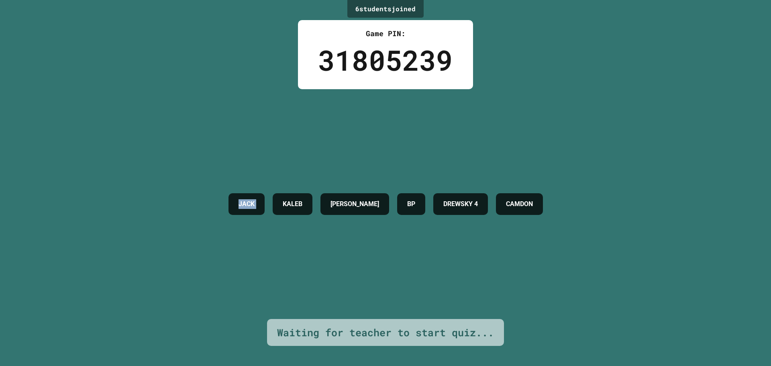
click at [224, 166] on div "JACK KALEB TYLER BP DREWSKY 4 CAMDON" at bounding box center [385, 204] width 322 height 230
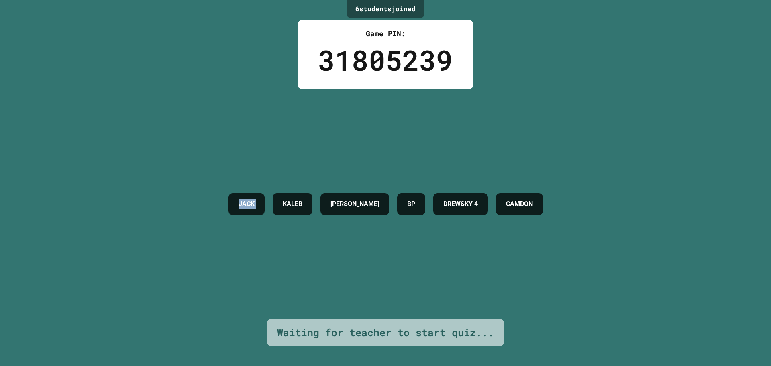
click at [224, 166] on div "JACK KALEB TYLER BP DREWSKY 4 CAMDON" at bounding box center [385, 204] width 322 height 230
click at [224, 167] on div "JACK KALEB TYLER BP DREWSKY 4 CAMDON" at bounding box center [385, 204] width 322 height 230
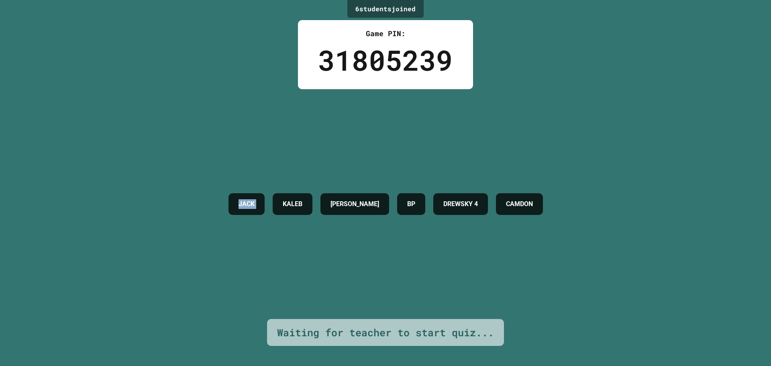
click at [224, 167] on div "JACK KALEB TYLER BP DREWSKY 4 CAMDON" at bounding box center [385, 204] width 322 height 230
drag, startPoint x: 188, startPoint y: 167, endPoint x: 114, endPoint y: 179, distance: 75.6
click at [114, 179] on div "6 student s joined Game PIN: 31805239 JACK KALEB TYLER BP DREWSKY 4 CAMDON Wait…" at bounding box center [385, 183] width 771 height 366
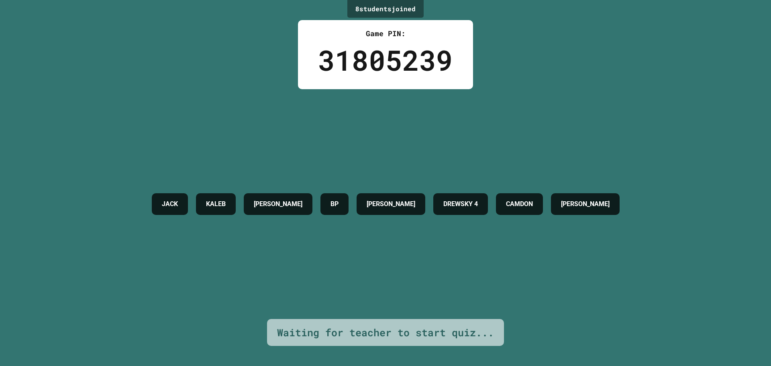
click at [206, 202] on h4 "KALEB" at bounding box center [216, 204] width 20 height 10
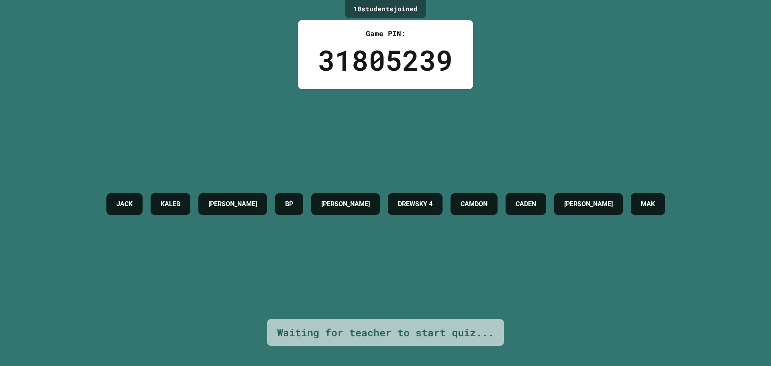
click at [256, 21] on div "10 student s joined Game PIN: 31805239 JACK KALEB TYLER BP BRENDAN R DREWSKY 4 …" at bounding box center [385, 183] width 771 height 366
click at [255, 24] on div "10 student s joined Game PIN: 31805239 JACK KALEB TYLER BP BRENDAN R DREWSKY 4 …" at bounding box center [385, 183] width 771 height 366
click at [256, 26] on div "10 student s joined Game PIN: 31805239 JACK KALEB TYLER BP BRENDAN R DREWSKY 4 …" at bounding box center [385, 183] width 771 height 366
click at [256, 28] on div "10 student s joined Game PIN: 31805239 JACK KALEB TYLER BP BRENDAN R DREWSKY 4 …" at bounding box center [385, 183] width 771 height 366
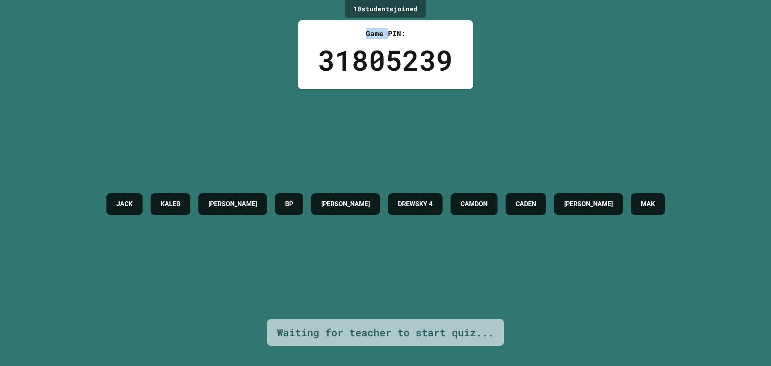
click at [256, 29] on div "10 student s joined Game PIN: 31805239 JACK KALEB TYLER BP BRENDAN R DREWSKY 4 …" at bounding box center [385, 183] width 771 height 366
click at [257, 29] on div "10 student s joined Game PIN: 31805239 JACK KALEB TYLER BP BRENDAN R DREWSKY 4 …" at bounding box center [385, 183] width 771 height 366
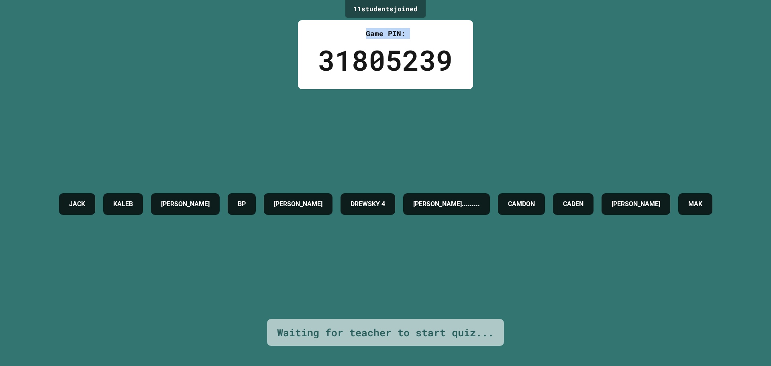
click at [257, 29] on div "11 student s joined Game PIN: 31805239 JACK KALEB TYLER BP BRENDAN R DREWSKY 4 …" at bounding box center [385, 183] width 771 height 366
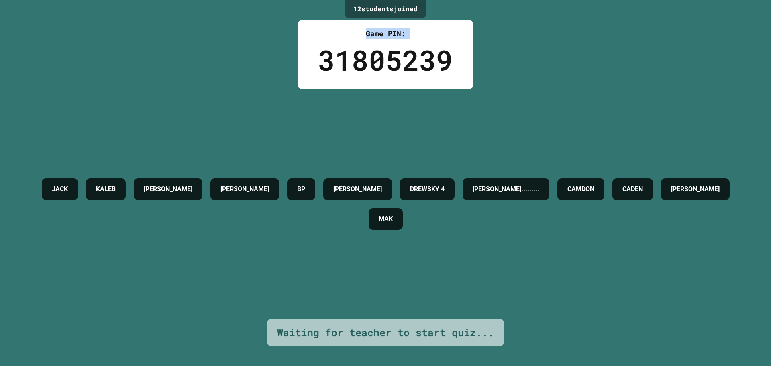
click at [257, 29] on div "12 student s joined Game PIN: 31805239 JACK KALEB TYLER MADDEX BP BRENDAN R DRE…" at bounding box center [385, 183] width 771 height 366
click at [257, 31] on div "12 student s joined Game PIN: 31805239 JACK KALEB TYLER MADDEX BP BRENDAN R DRE…" at bounding box center [385, 183] width 771 height 366
click at [254, 35] on div "12 student s joined Game PIN: 31805239 JACK KALEB TYLER MADDEX BP BRENDAN R DRE…" at bounding box center [385, 183] width 771 height 366
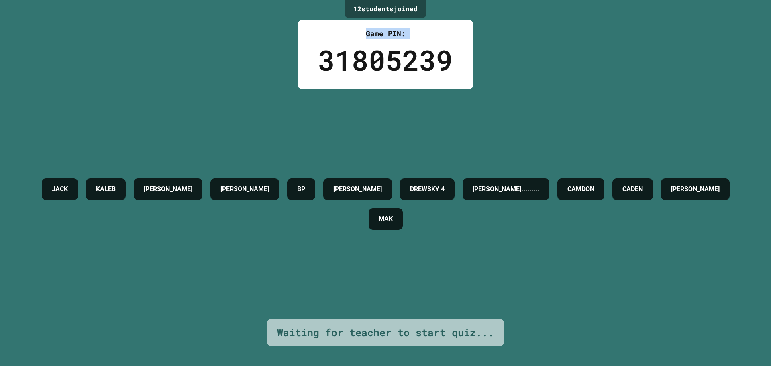
click at [255, 34] on div "12 student s joined Game PIN: 31805239 JACK KALEB TYLER MADDEX BP BRENDAN R DRE…" at bounding box center [385, 183] width 771 height 366
click at [192, 31] on div "12 student s joined Game PIN: 31805239 JACK KALEB TYLER MADDEX BP BRENDAN R DRE…" at bounding box center [385, 183] width 771 height 366
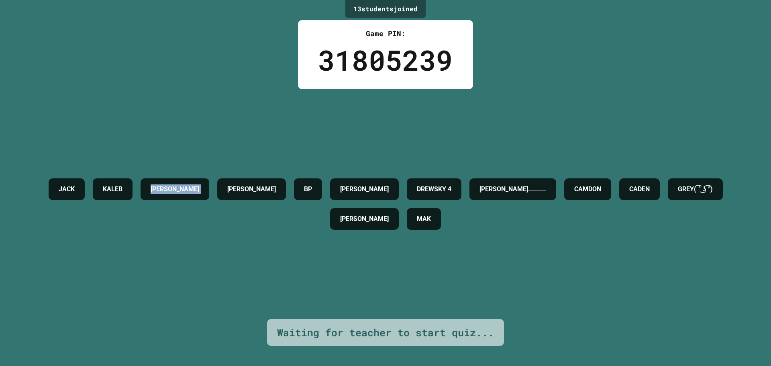
click at [192, 31] on div "13 student s joined Game PIN: 31805239 JACK KALEB TYLER MADDEX BP BRENDAN R DRE…" at bounding box center [385, 183] width 771 height 366
click at [192, 37] on div "13 student s joined Game PIN: 31805239 JACK KALEB TYLER MADDEX BP BRENDAN R DRE…" at bounding box center [385, 183] width 771 height 366
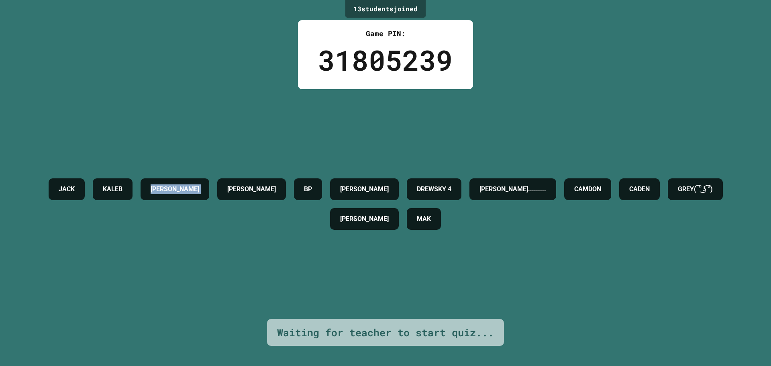
click at [192, 37] on div "13 student s joined Game PIN: 31805239 JACK KALEB TYLER MADDEX BP BRENDAN R DRE…" at bounding box center [385, 183] width 771 height 366
click at [192, 40] on div "13 student s joined Game PIN: 31805239 JACK KALEB TYLER MADDEX BP BRENDAN R DRE…" at bounding box center [385, 183] width 771 height 366
drag, startPoint x: 189, startPoint y: 45, endPoint x: 195, endPoint y: 68, distance: 23.7
drag, startPoint x: 195, startPoint y: 68, endPoint x: 351, endPoint y: 198, distance: 203.5
click at [351, 198] on div "JACK KALEB TYLER MADDEX BP BRENDAN R DREWSKY 4 DANIEL......... CAMDON CADEN GRE…" at bounding box center [385, 203] width 731 height 59
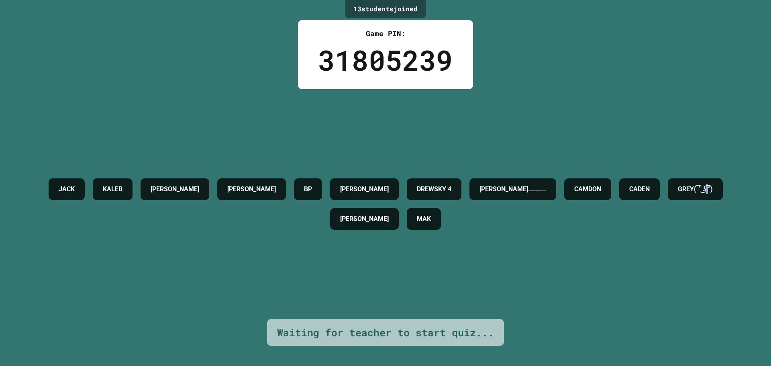
click at [668, 200] on div "GREY( ͡° ͜ʖ ͡°)" at bounding box center [695, 189] width 55 height 22
click at [678, 194] on h4 "GREY( ͡° ͜ʖ ͡°)" at bounding box center [695, 189] width 35 height 10
click at [668, 200] on div "GREY( ͡° ͜ʖ ͡°)" at bounding box center [695, 189] width 55 height 22
drag, startPoint x: 389, startPoint y: 229, endPoint x: 355, endPoint y: 239, distance: 35.1
click at [355, 239] on div "JACK KALEB TYLER MADDEX BP BRENDAN R DREWSKY 4 DANIEL......... CAMDON CADEN GRE…" at bounding box center [385, 204] width 731 height 230
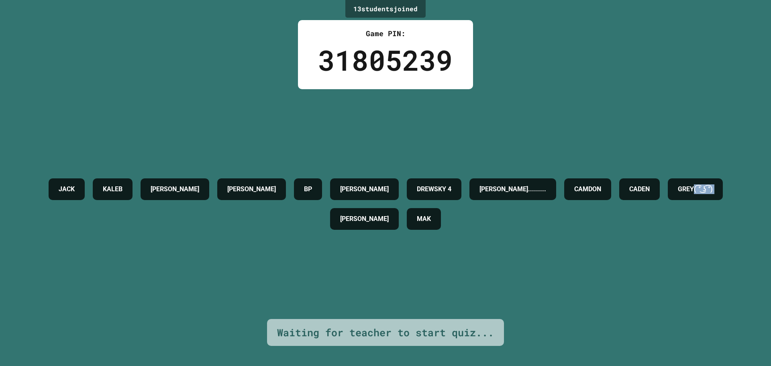
copy h4 "( ͡° ͜ʖ ͡°)"
click at [514, 158] on div "JACK KALEB TYLER MADDEX BP BRENDAN R DREWSKY 4 DANIEL......... CAMDON CADEN GRE…" at bounding box center [385, 204] width 731 height 230
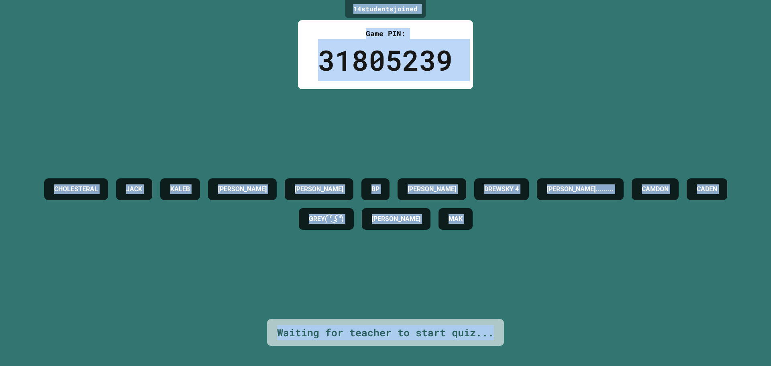
click at [406, 147] on div "CHOLESTERAL JACK KALEB TYLER MADDEX BP BRENDAN R DREWSKY 4 DANIEL......... CAMD…" at bounding box center [385, 204] width 731 height 230
click at [407, 147] on div "CHOLESTERAL JACK KALEB TYLER MADDEX BP BRENDAN R DREWSKY 4 DANIEL......... CAMD…" at bounding box center [385, 204] width 731 height 230
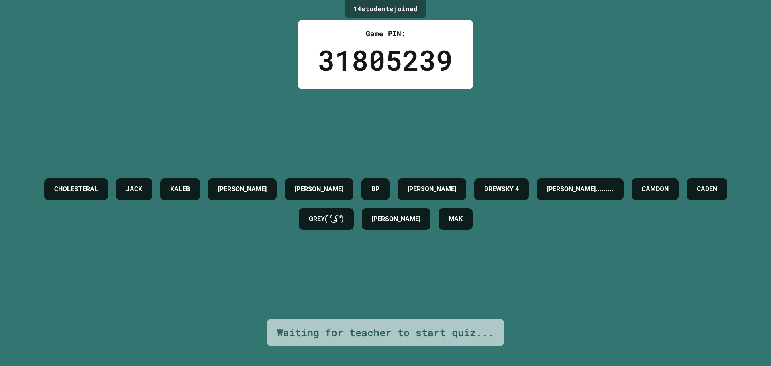
click at [408, 144] on div "CHOLESTERAL JACK KALEB TYLER MADDEX BP BRENDAN R DREWSKY 4 DANIEL......... CAMD…" at bounding box center [385, 204] width 731 height 230
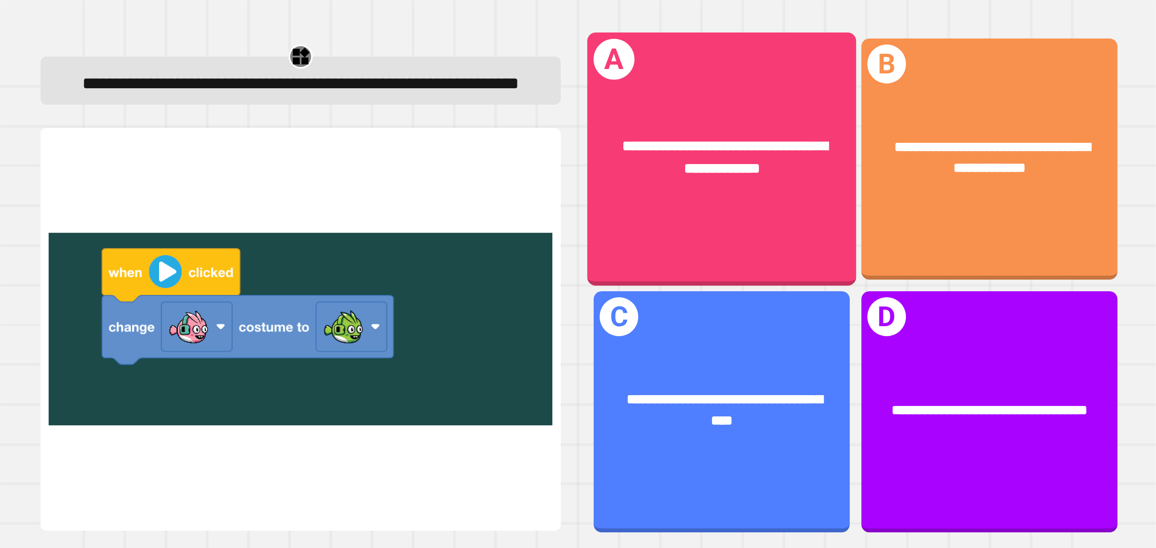
click at [636, 168] on div "**********" at bounding box center [722, 157] width 210 height 44
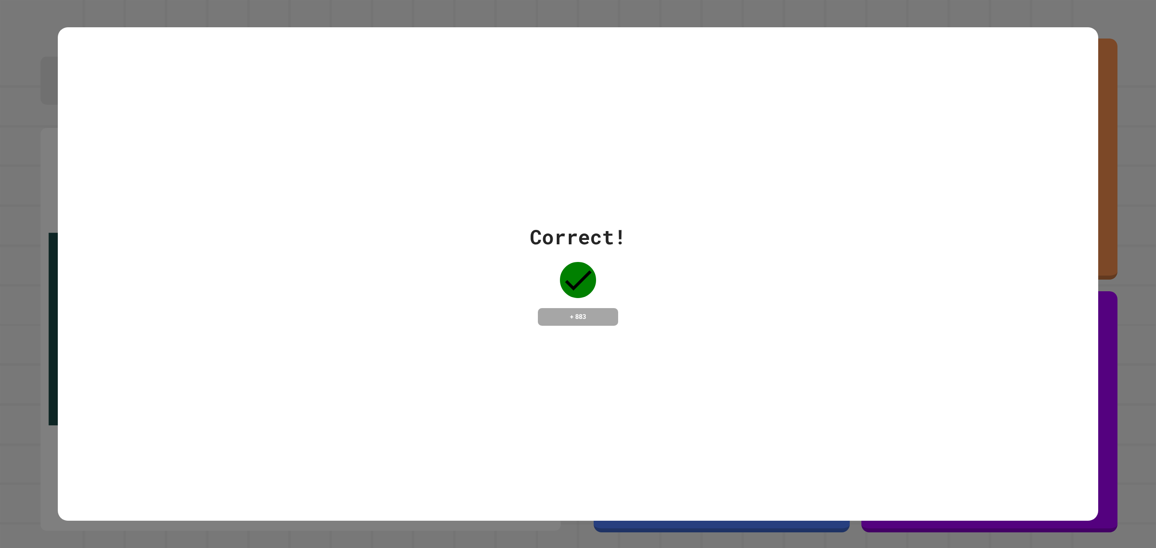
drag, startPoint x: 472, startPoint y: 310, endPoint x: 467, endPoint y: 311, distance: 5.8
click at [472, 308] on div "Correct! + 883" at bounding box center [578, 274] width 1041 height 104
drag, startPoint x: 461, startPoint y: 304, endPoint x: 456, endPoint y: 304, distance: 4.8
click at [459, 304] on div "Correct! + 883" at bounding box center [578, 274] width 1041 height 104
click at [454, 306] on div "Correct! + 883" at bounding box center [578, 274] width 1041 height 104
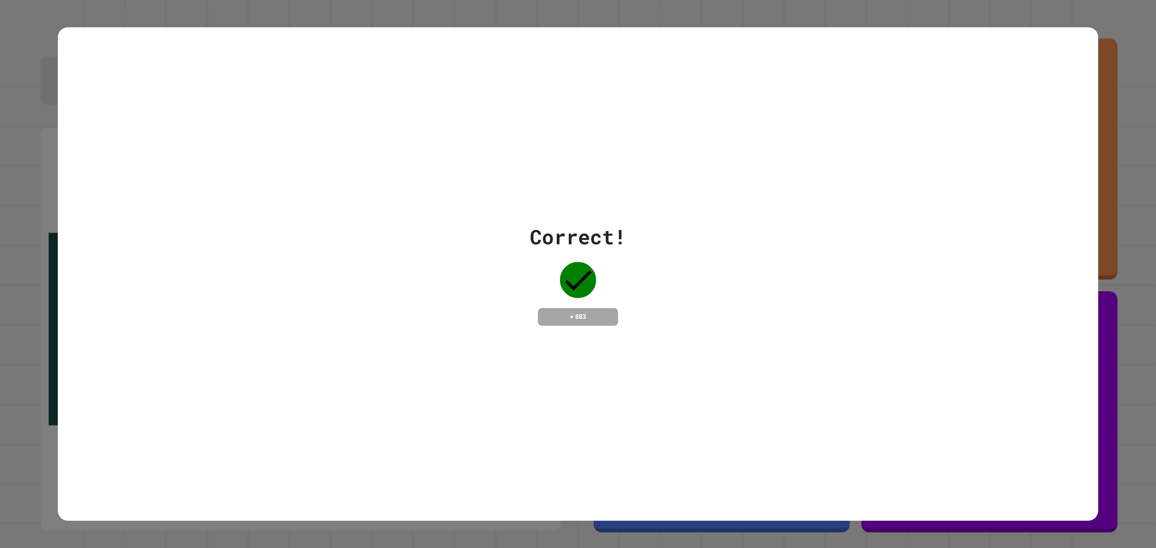
click at [454, 306] on div "Correct! + 883" at bounding box center [578, 274] width 1041 height 104
click at [454, 308] on div "Correct! + 883" at bounding box center [578, 274] width 1041 height 104
click at [449, 318] on div "Correct! + 883" at bounding box center [578, 274] width 1041 height 104
click at [450, 320] on div "Correct! + 883" at bounding box center [578, 274] width 1041 height 104
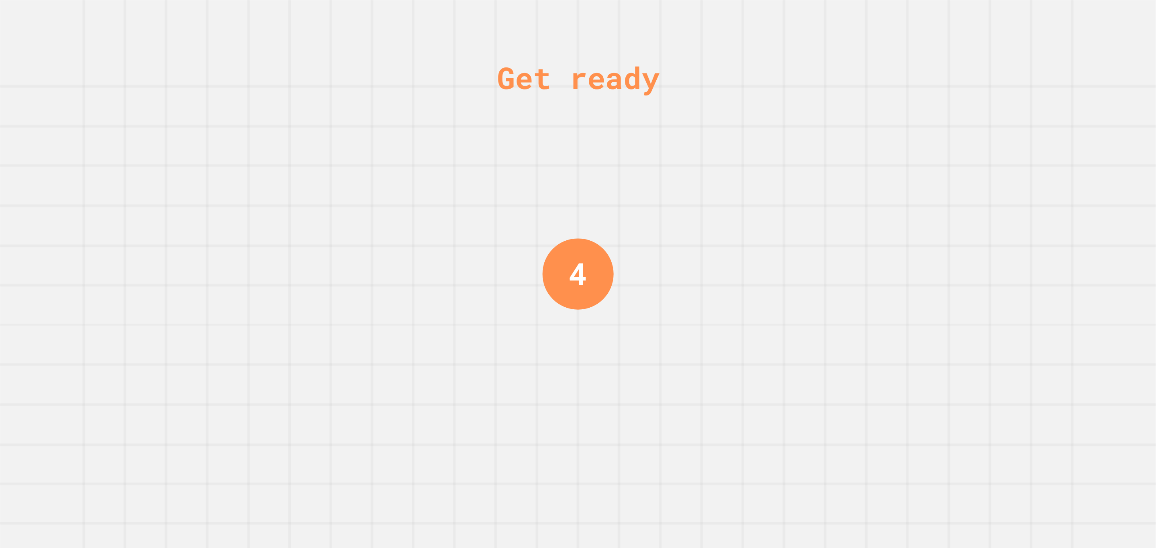
click at [450, 317] on div "Get ready 4" at bounding box center [578, 274] width 1156 height 548
click at [448, 319] on div "Get ready 4" at bounding box center [578, 274] width 1156 height 548
click at [450, 323] on div "Get ready 4" at bounding box center [578, 274] width 1156 height 548
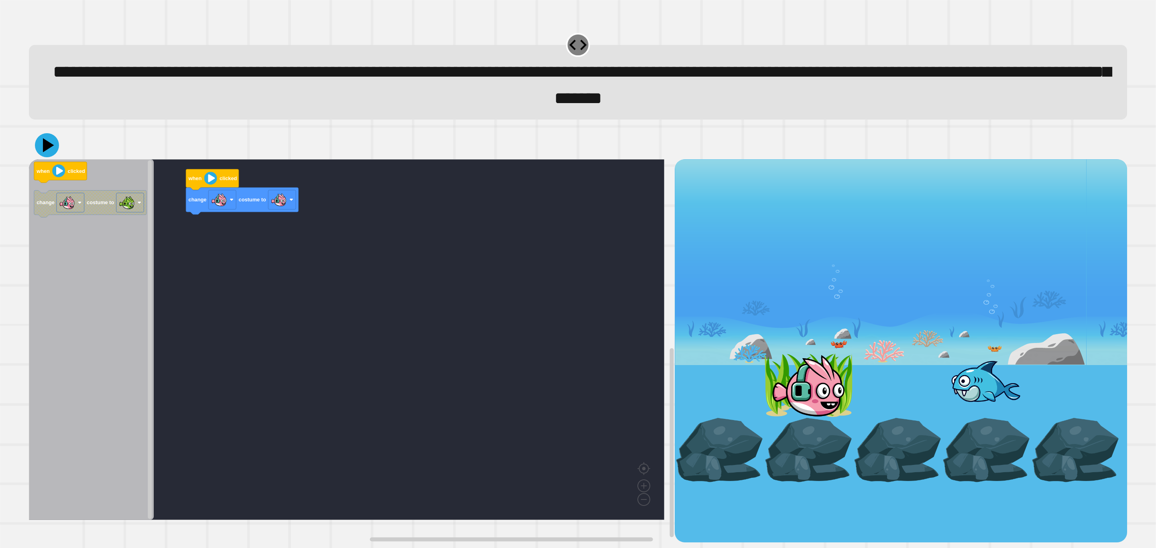
click at [48, 151] on icon at bounding box center [48, 145] width 11 height 14
click at [83, 217] on g "when clicked change costume to" at bounding box center [90, 189] width 112 height 55
click at [278, 208] on image "Blockly Workspace" at bounding box center [279, 200] width 16 height 16
click at [40, 152] on icon at bounding box center [47, 145] width 24 height 24
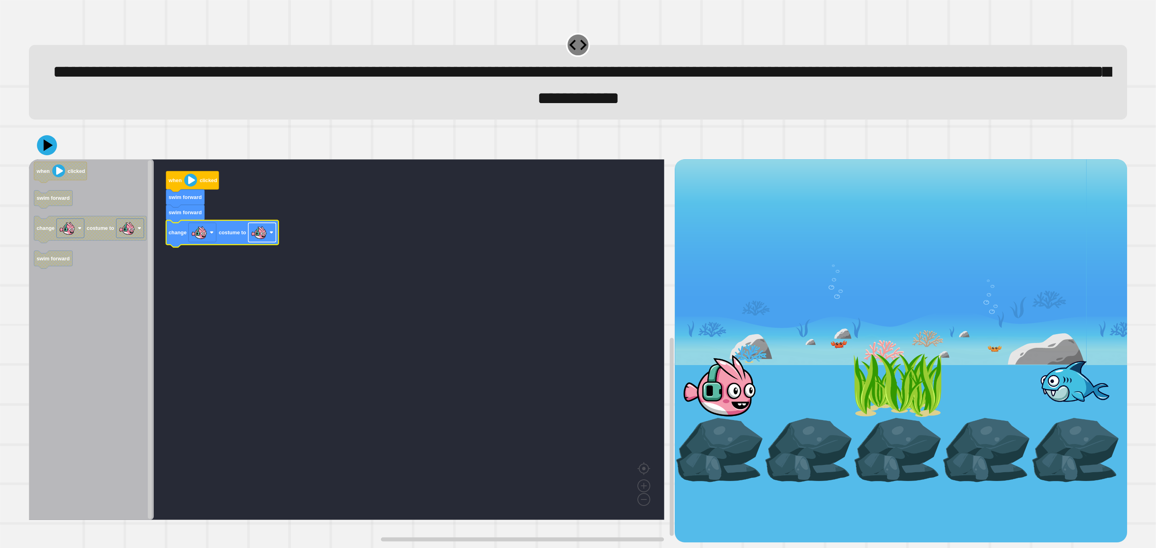
click at [258, 238] on image "Blockly Workspace" at bounding box center [259, 232] width 16 height 16
click at [51, 156] on icon at bounding box center [47, 146] width 22 height 22
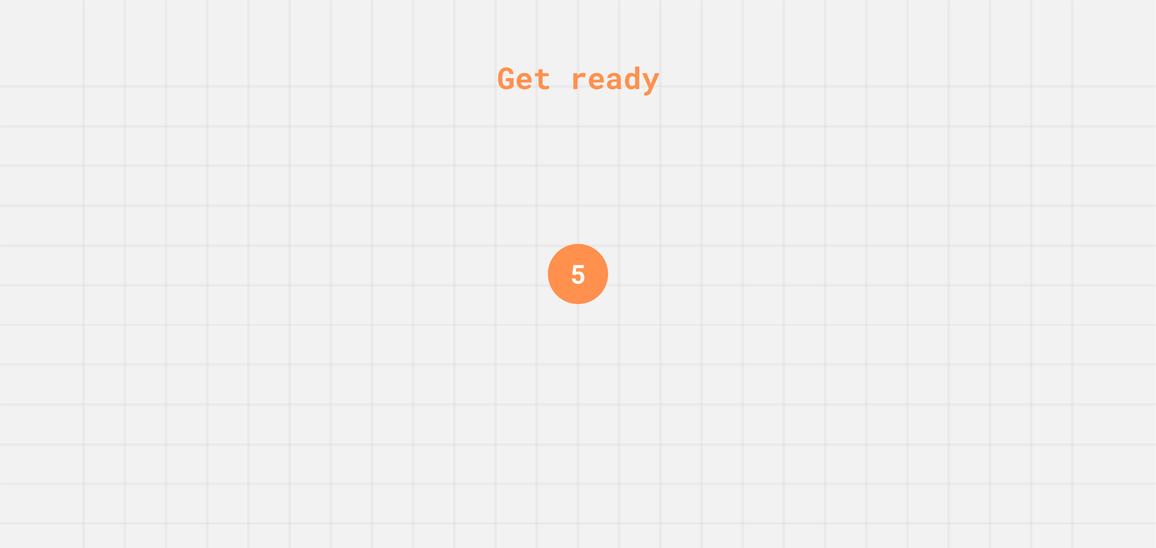
click at [770, 329] on div "Get ready 5" at bounding box center [578, 274] width 1156 height 548
click at [770, 300] on div "Get ready 5" at bounding box center [578, 274] width 1156 height 548
drag, startPoint x: 911, startPoint y: 298, endPoint x: 913, endPoint y: 310, distance: 12.2
click at [770, 310] on div "Get ready 4" at bounding box center [578, 274] width 1156 height 548
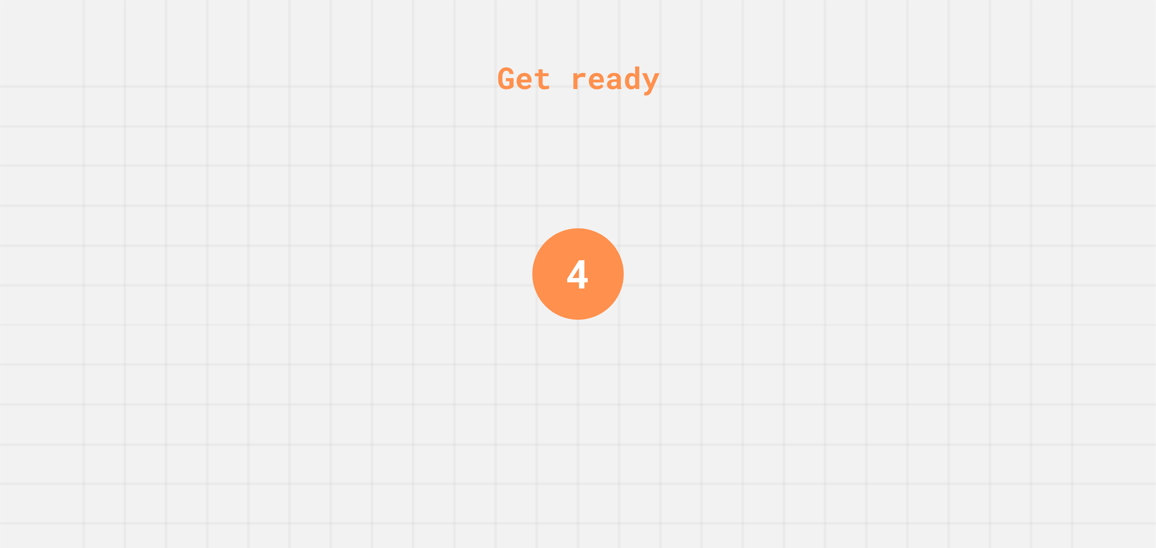
drag, startPoint x: 913, startPoint y: 310, endPoint x: 916, endPoint y: 318, distance: 8.8
click at [770, 318] on div "Get ready 4" at bounding box center [578, 274] width 1156 height 548
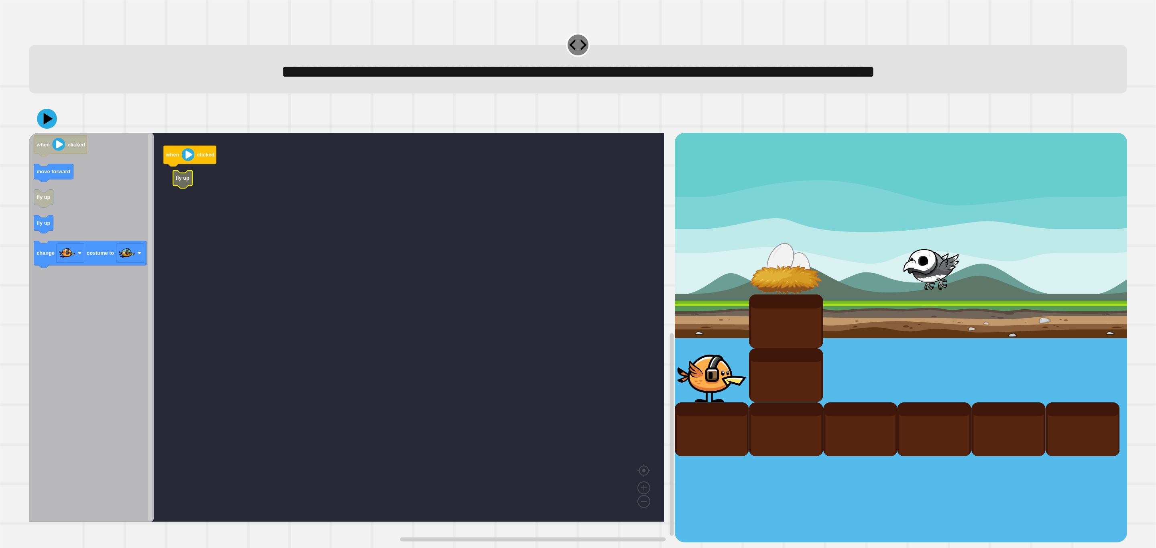
click at [171, 186] on rect "Blockly Workspace" at bounding box center [347, 327] width 636 height 389
click at [68, 218] on icon "Blockly Workspace" at bounding box center [91, 327] width 125 height 389
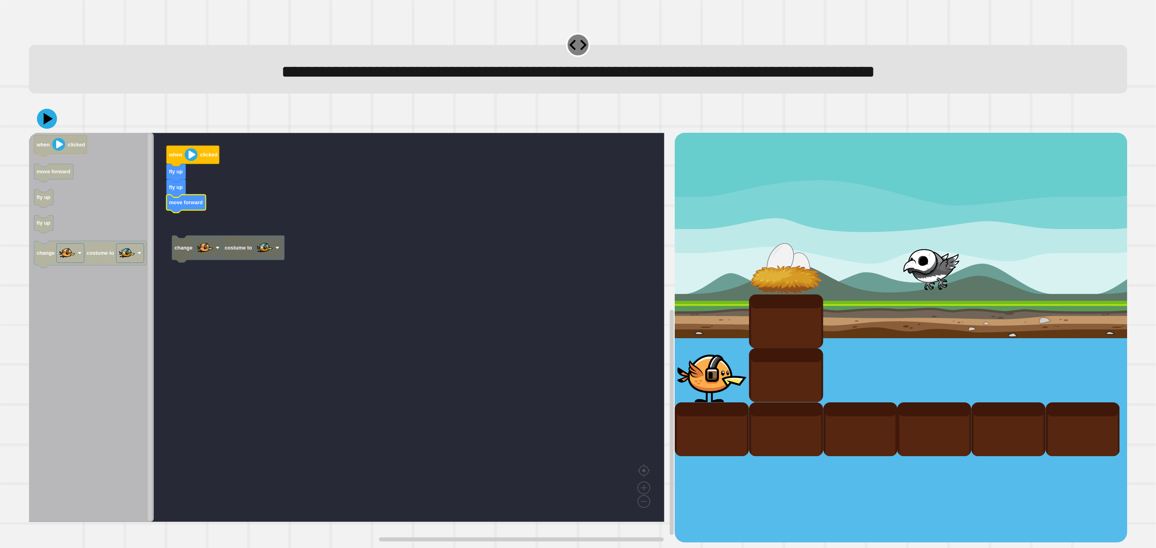
click at [198, 232] on rect "Blockly Workspace" at bounding box center [347, 327] width 636 height 389
click at [49, 132] on div at bounding box center [578, 119] width 1098 height 28
click at [47, 126] on icon at bounding box center [47, 119] width 20 height 20
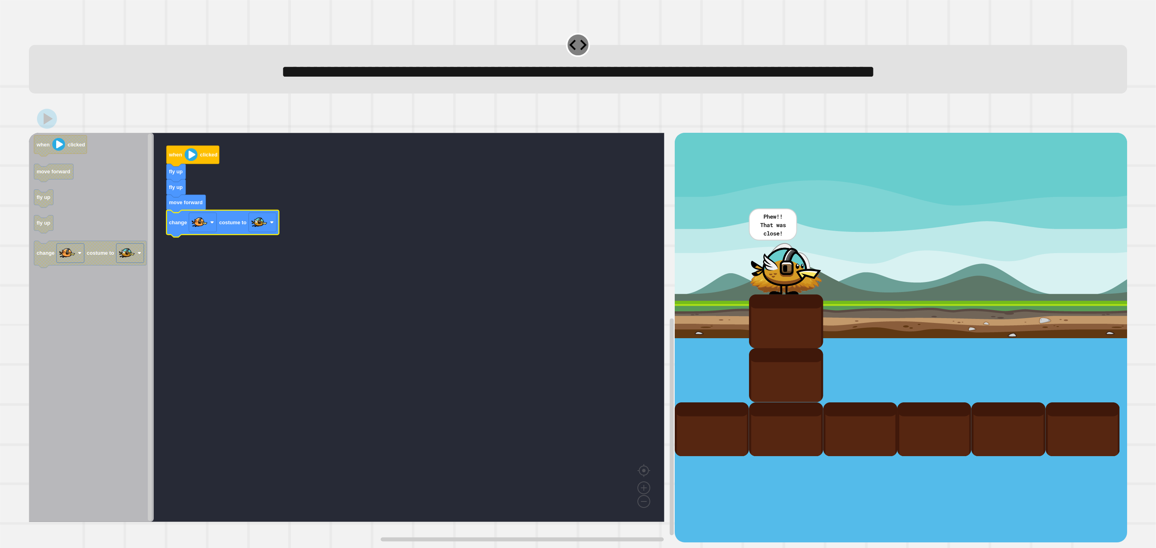
click at [399, 194] on rect "Blockly Workspace" at bounding box center [347, 327] width 636 height 389
click at [416, 180] on rect "Blockly Workspace" at bounding box center [347, 327] width 636 height 389
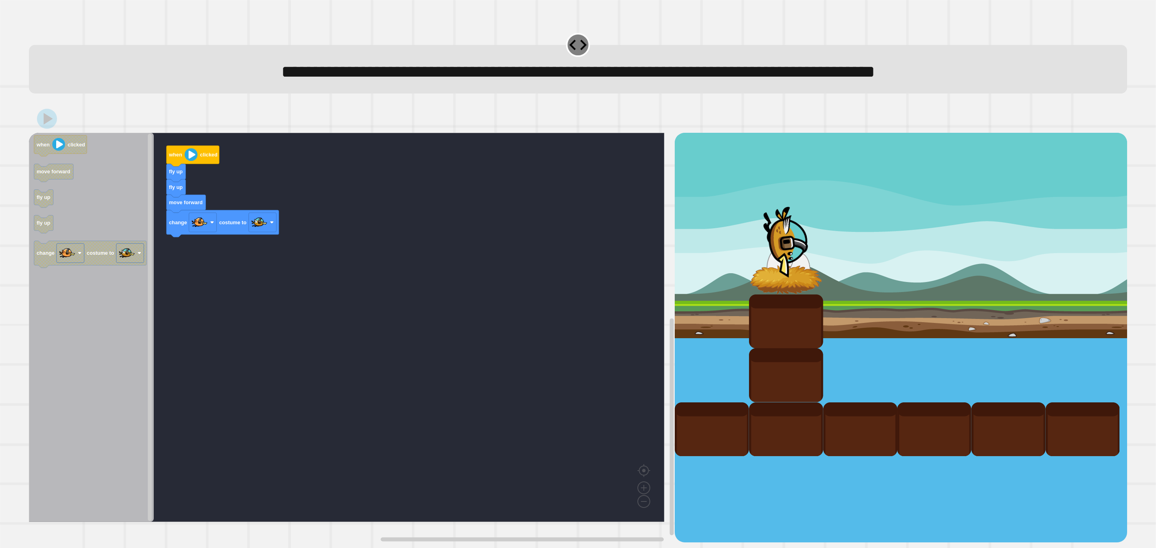
click at [415, 184] on rect "Blockly Workspace" at bounding box center [347, 327] width 636 height 389
click at [414, 184] on rect "Blockly Workspace" at bounding box center [347, 327] width 636 height 389
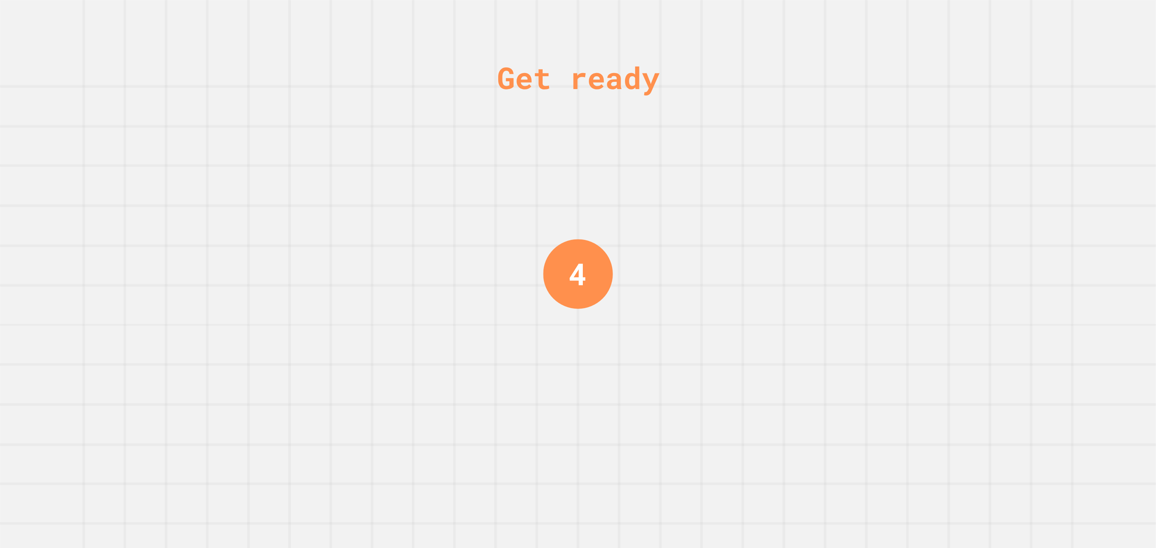
drag, startPoint x: 404, startPoint y: 178, endPoint x: 401, endPoint y: 170, distance: 8.3
click at [403, 178] on div "Get ready 4" at bounding box center [578, 274] width 1156 height 548
click at [407, 163] on div "Get ready 3" at bounding box center [578, 274] width 1156 height 548
click at [392, 90] on div "Get ready 3" at bounding box center [578, 274] width 1156 height 548
click at [363, 133] on div "Get ready 3" at bounding box center [578, 274] width 1156 height 548
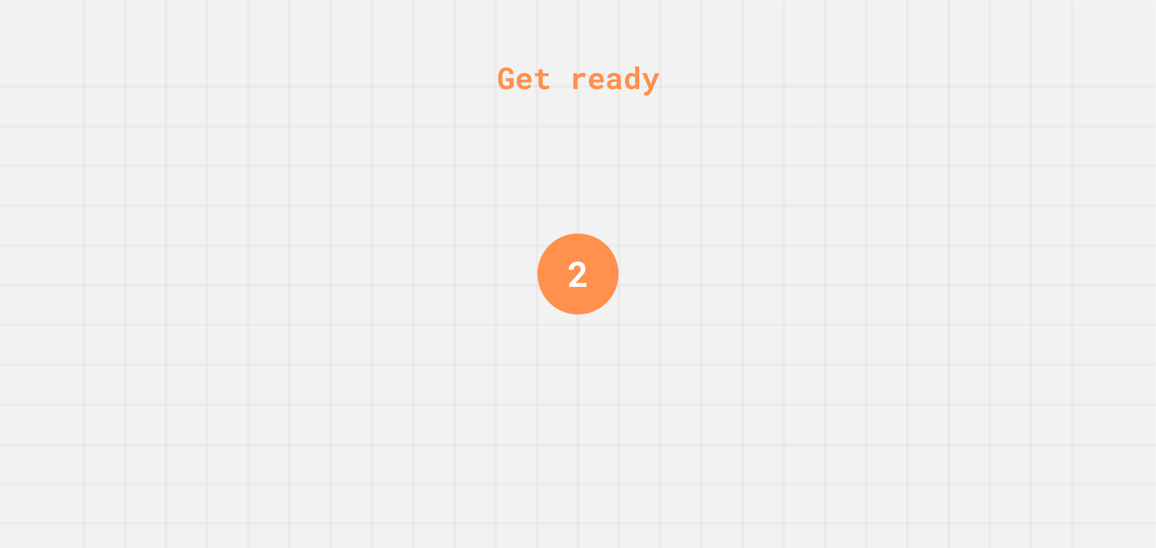
click at [363, 133] on div "Get ready 2" at bounding box center [578, 274] width 1156 height 548
click at [358, 136] on div "Get ready 1" at bounding box center [578, 274] width 1156 height 548
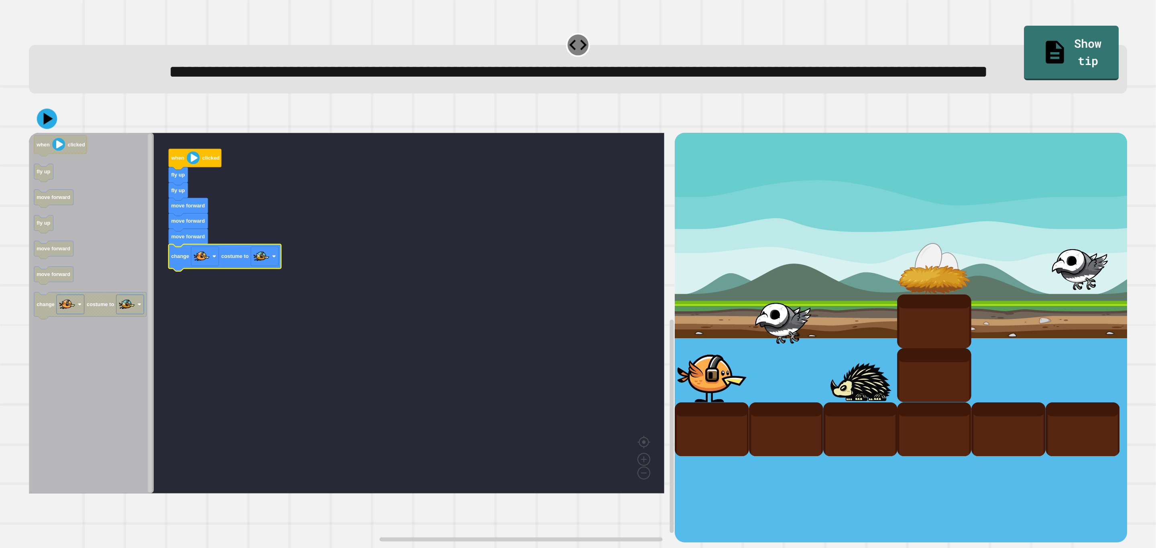
click at [51, 129] on icon at bounding box center [47, 119] width 20 height 20
drag, startPoint x: 708, startPoint y: 283, endPoint x: 734, endPoint y: 287, distance: 25.9
drag, startPoint x: 734, startPoint y: 287, endPoint x: 760, endPoint y: 243, distance: 51.3
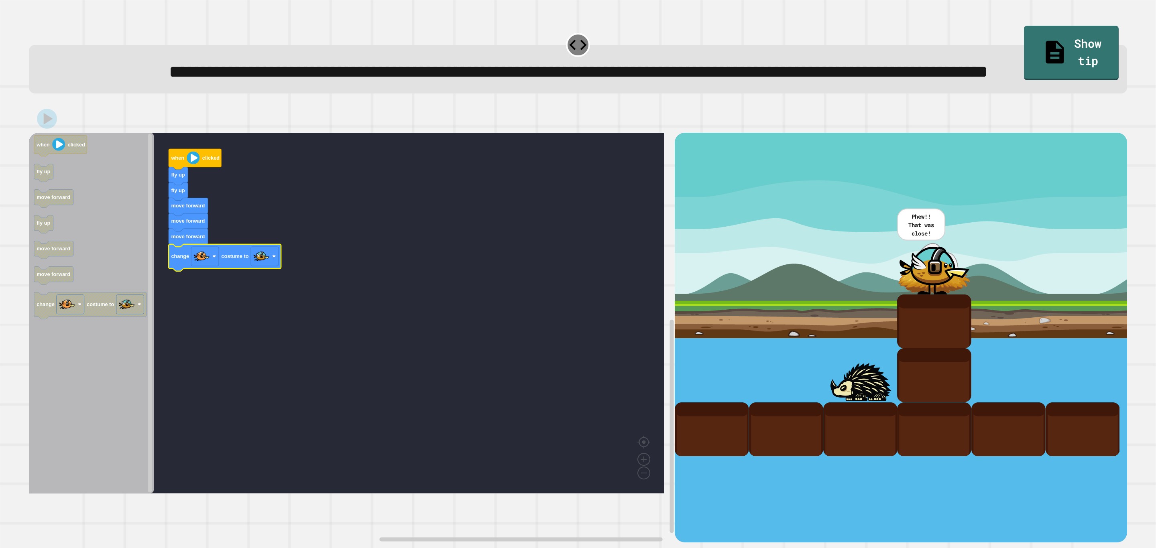
drag, startPoint x: 807, startPoint y: 298, endPoint x: 809, endPoint y: 312, distance: 14.9
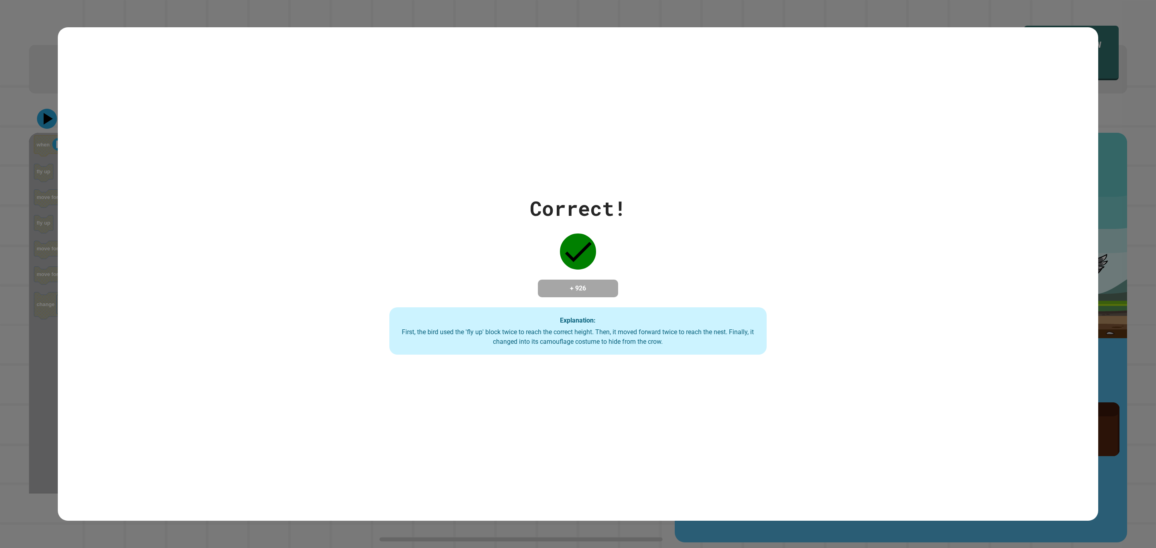
click at [516, 365] on div "Correct! + 926 Explanation: First, the bird used the 'fly up' block twice to re…" at bounding box center [578, 273] width 1041 height 493
click at [513, 365] on div "Correct! + 926 Explanation: First, the bird used the 'fly up' block twice to re…" at bounding box center [578, 273] width 1041 height 493
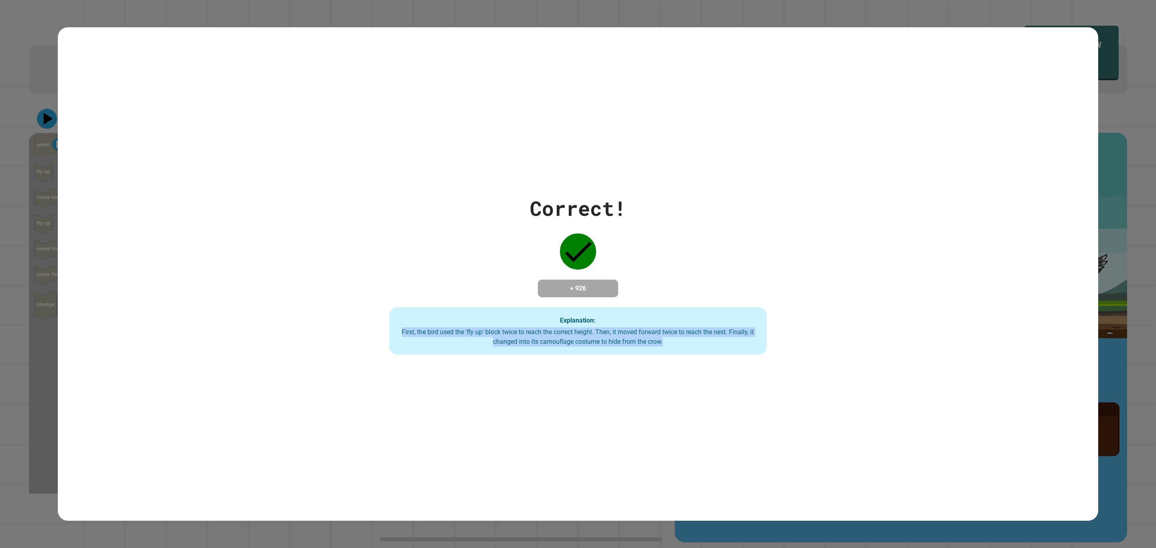
click at [513, 365] on div "Correct! + 926 Explanation: First, the bird used the 'fly up' block twice to re…" at bounding box center [578, 273] width 1041 height 493
click at [512, 365] on div "Correct! + 926 Explanation: First, the bird used the 'fly up' block twice to re…" at bounding box center [578, 273] width 1041 height 493
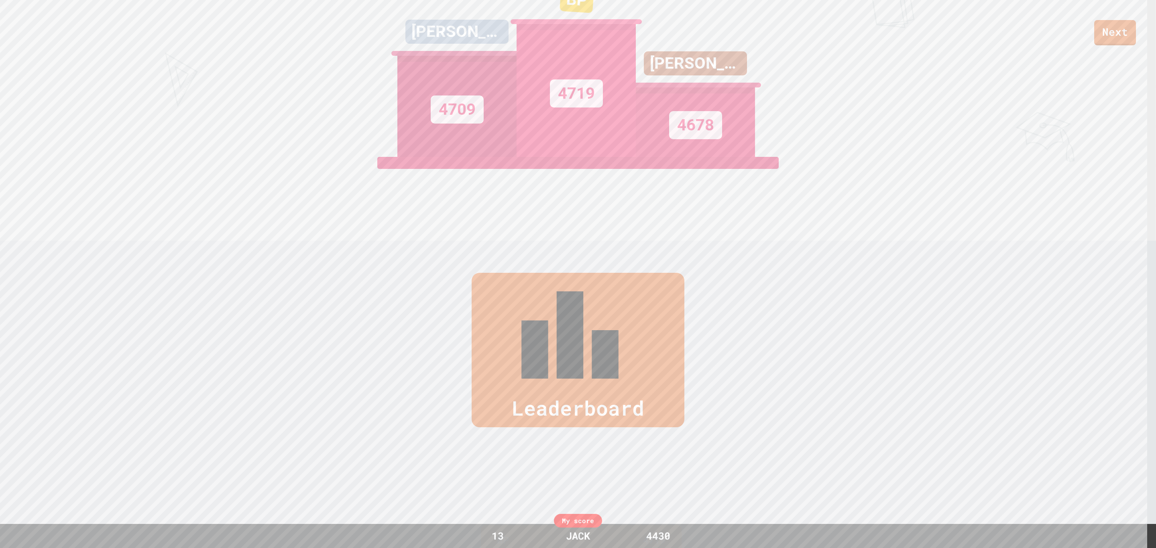
scroll to position [301, 0]
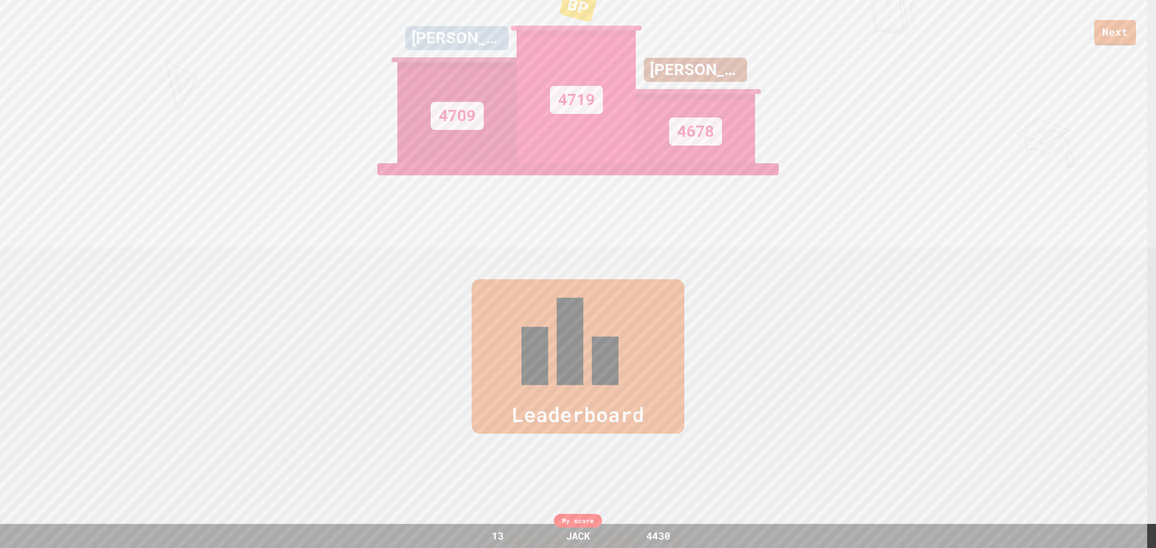
click at [666, 291] on div "Leaderboard" at bounding box center [578, 356] width 213 height 155
click at [581, 208] on link "View leaderboard" at bounding box center [579, 215] width 126 height 42
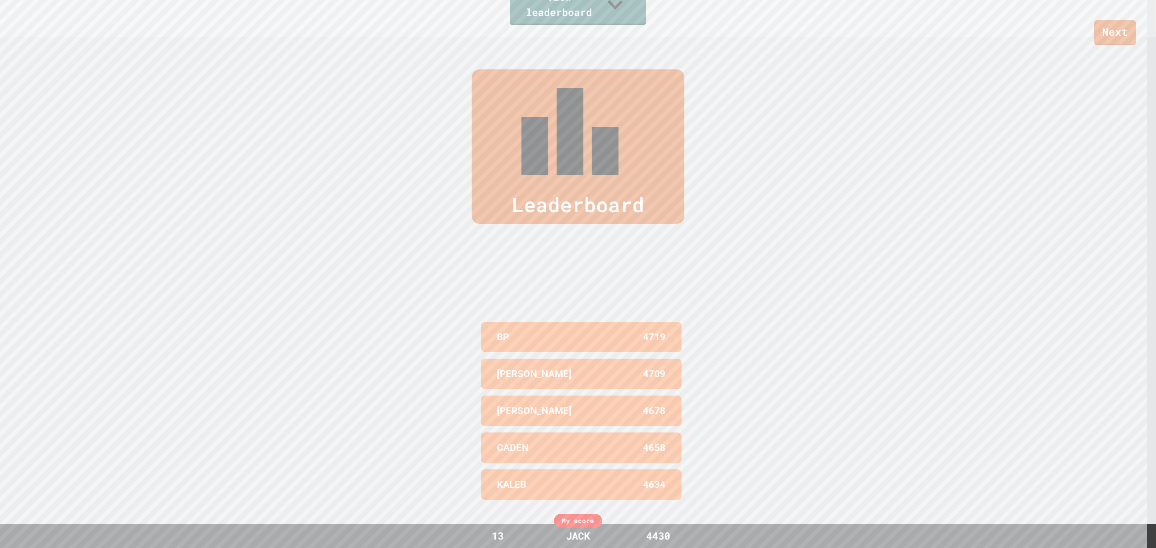
scroll to position [553, 0]
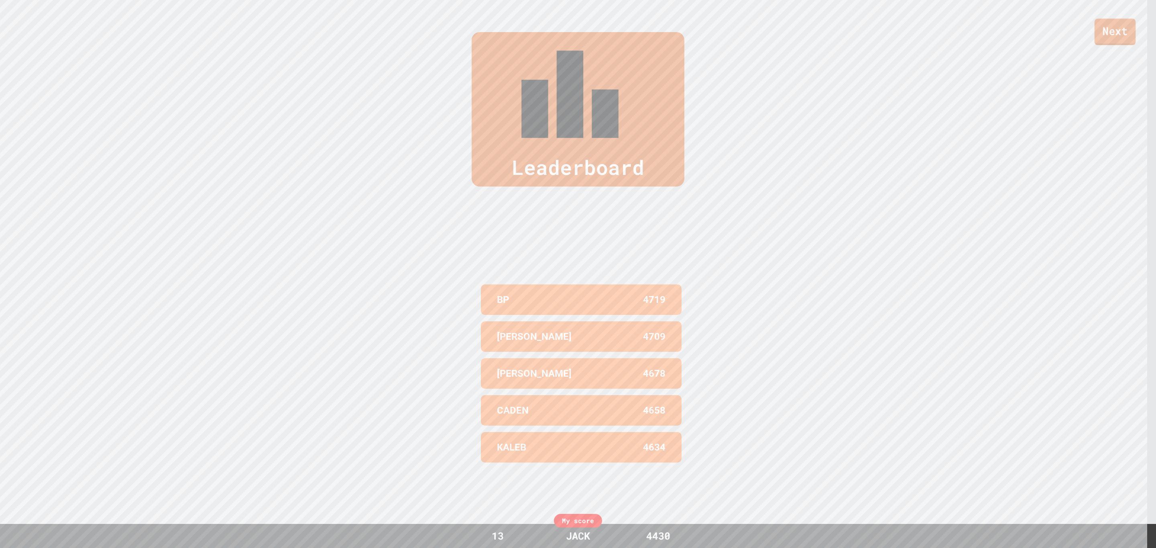
click at [770, 31] on link "Next" at bounding box center [1115, 31] width 41 height 26
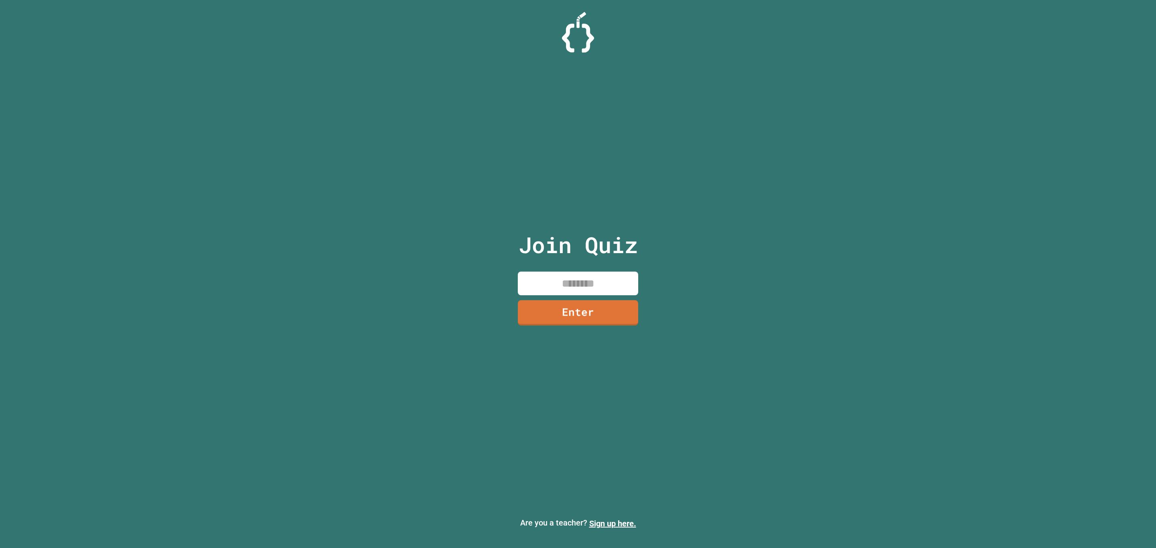
click at [571, 273] on input at bounding box center [578, 284] width 120 height 24
